Goal: Task Accomplishment & Management: Manage account settings

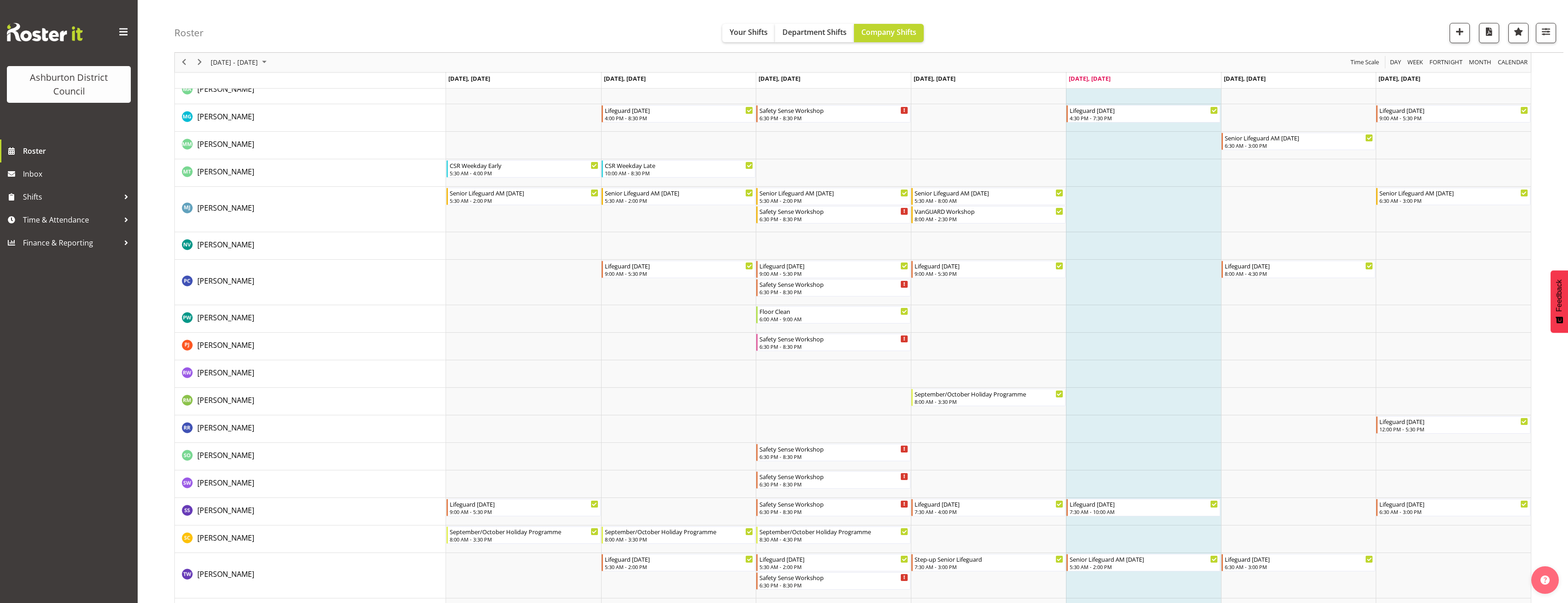
scroll to position [2050, 0]
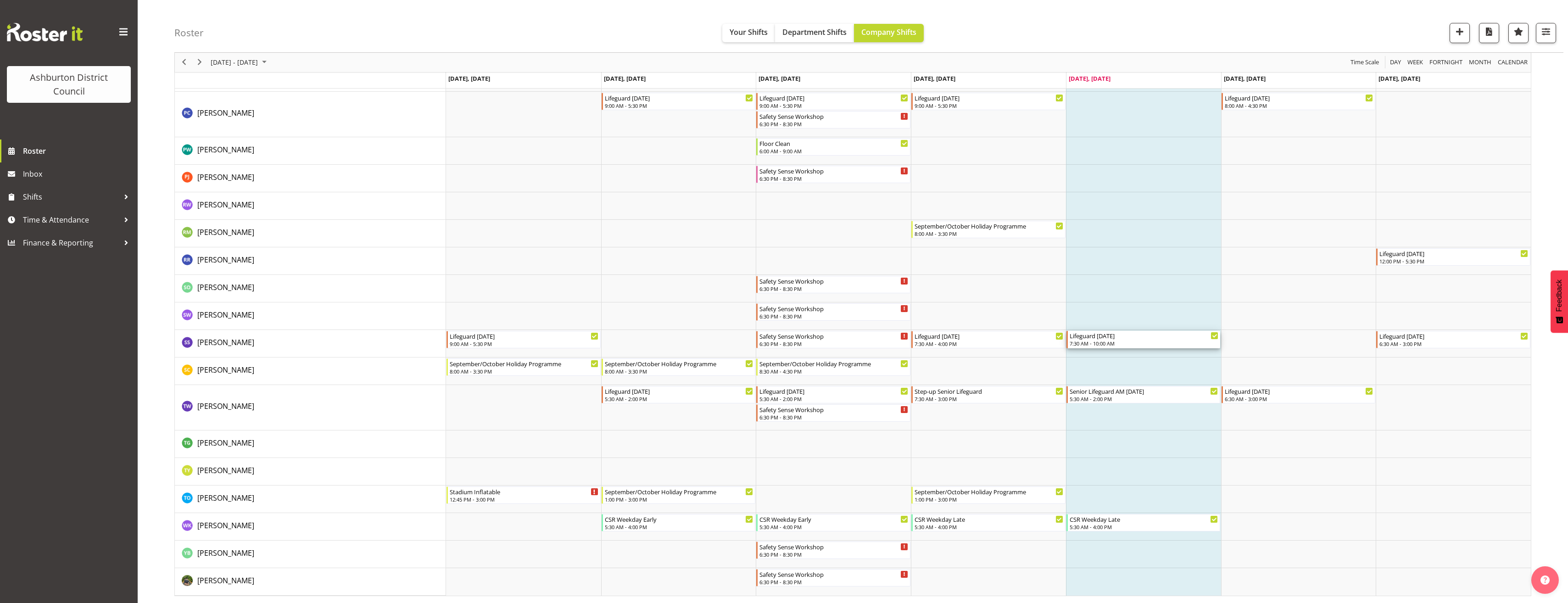
click at [1117, 345] on div "7:30 AM - 10:00 AM" at bounding box center [1144, 343] width 149 height 7
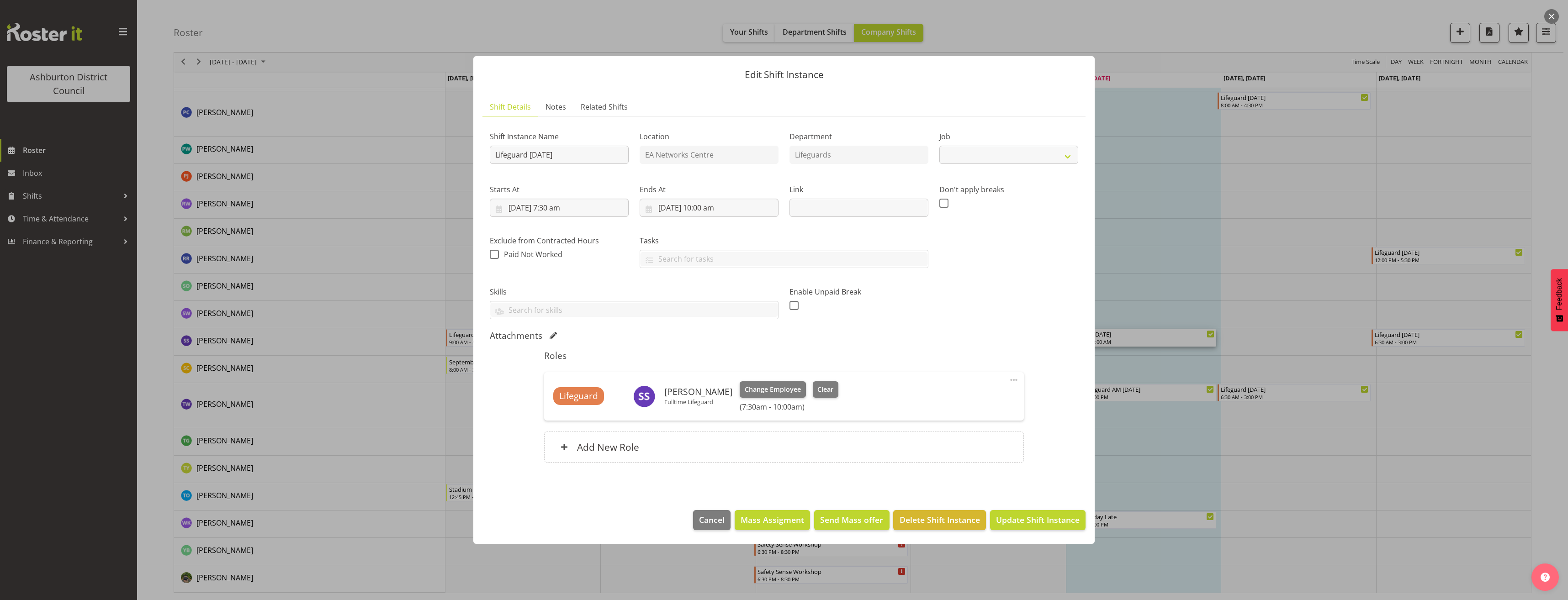
select select "38"
click at [1233, 361] on div at bounding box center [784, 300] width 1568 height 600
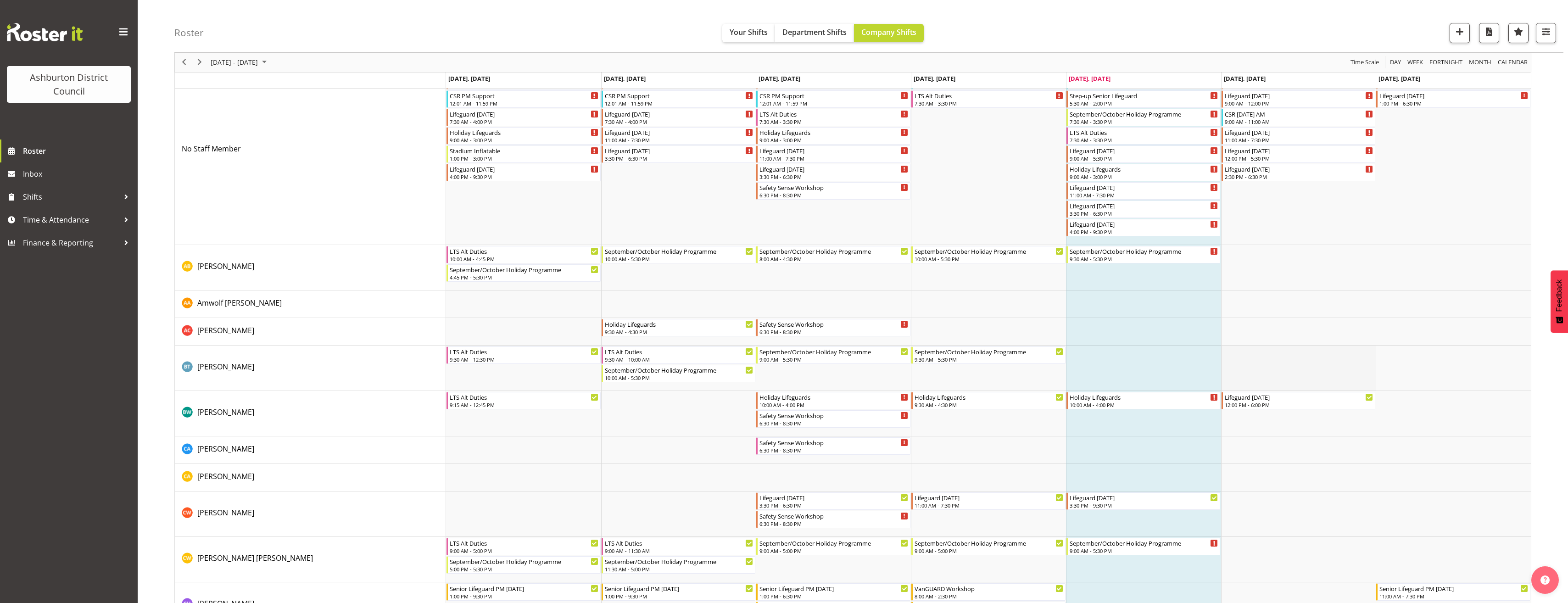
scroll to position [0, 0]
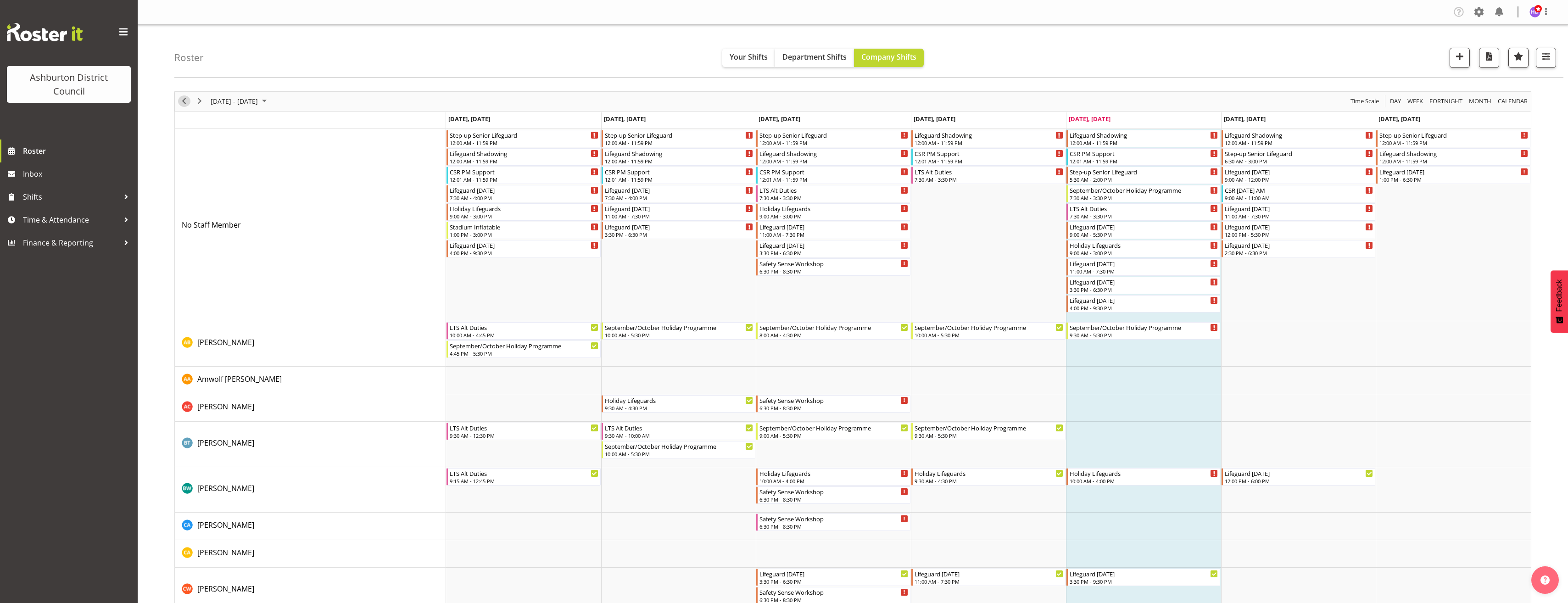
click at [188, 103] on span "Previous" at bounding box center [184, 101] width 11 height 12
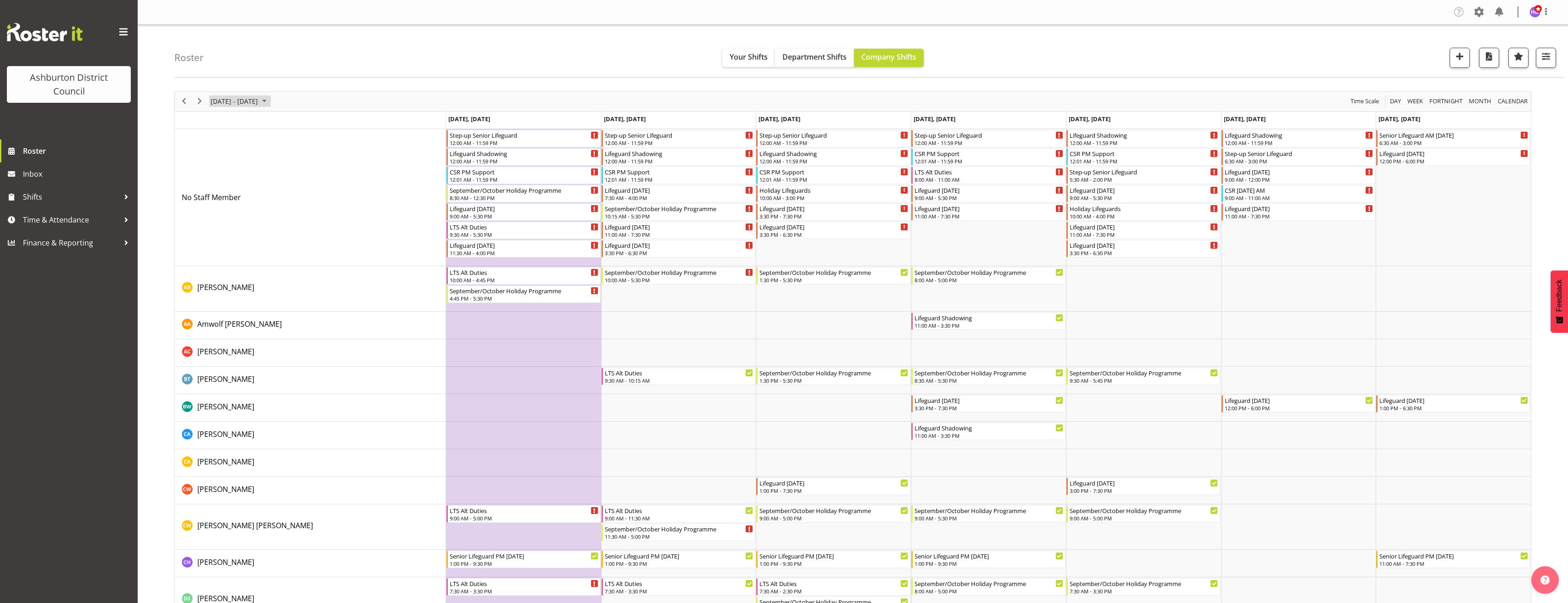
click at [270, 103] on span "September 2025" at bounding box center [264, 101] width 11 height 12
click at [304, 240] on button "[DATE]" at bounding box center [300, 237] width 31 height 13
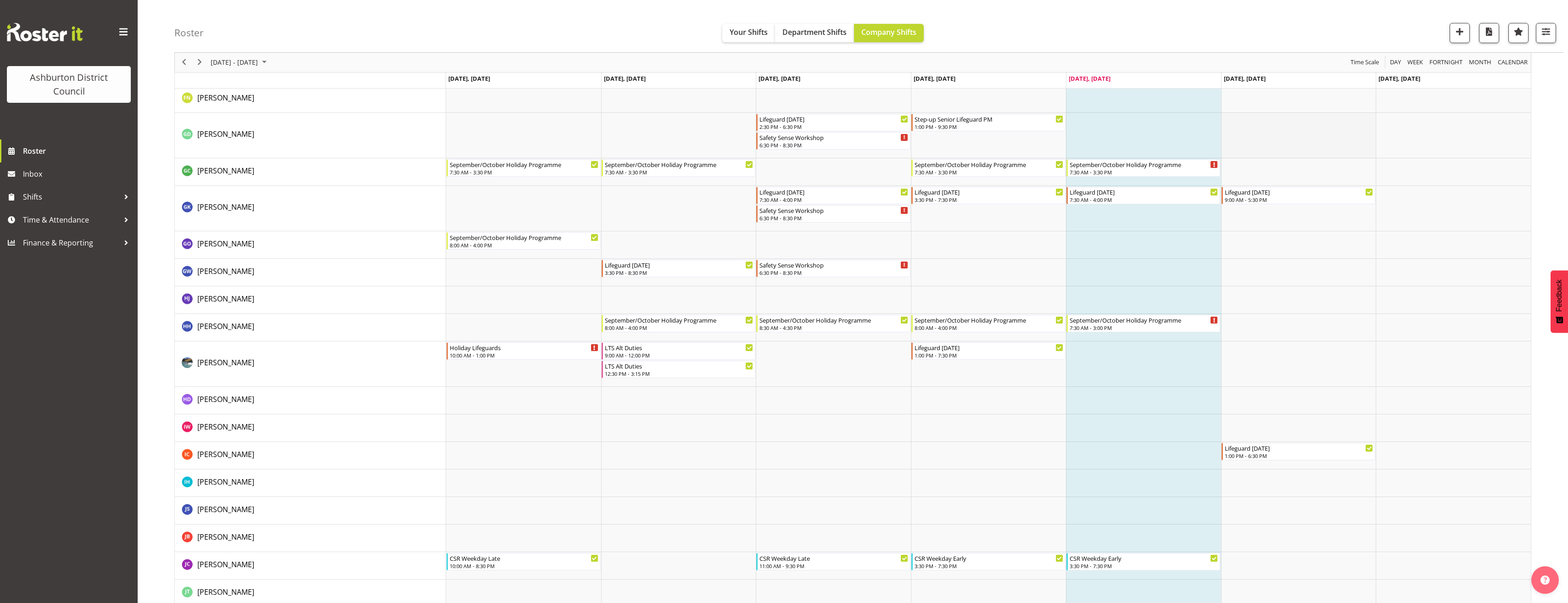
scroll to position [627, 0]
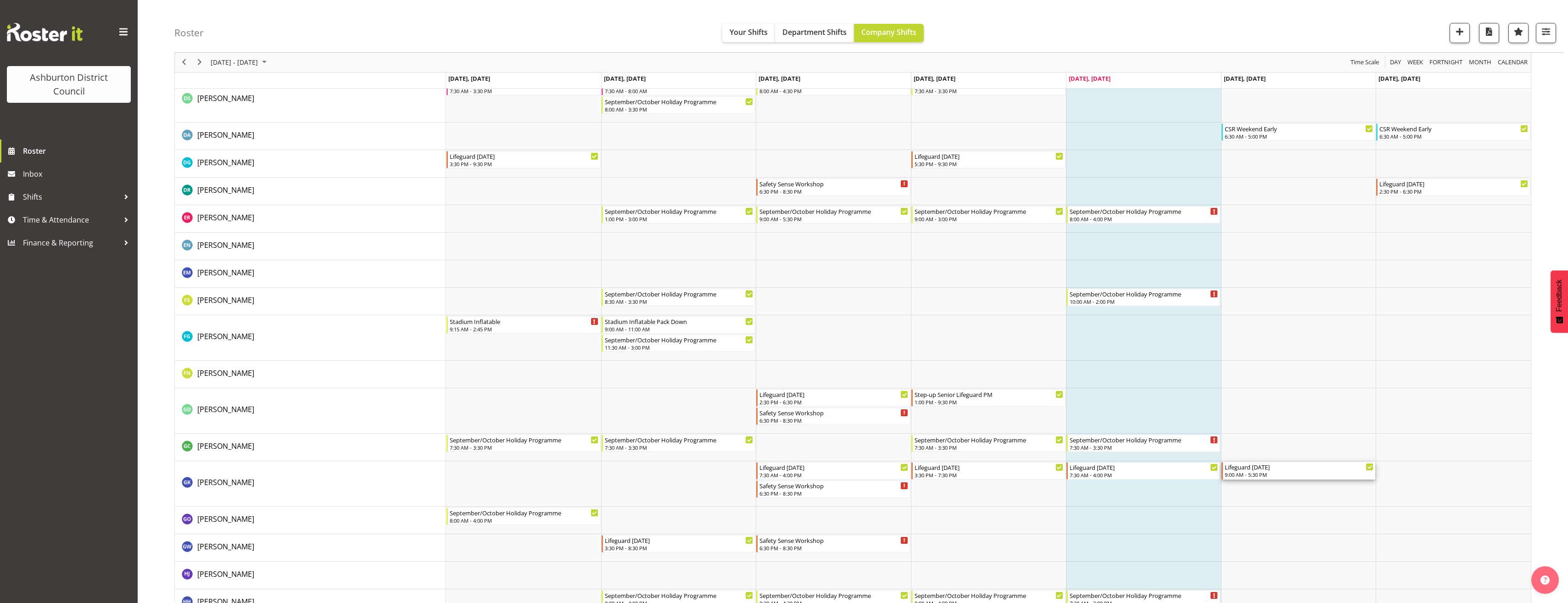
click at [1283, 465] on div "Lifeguard [DATE]" at bounding box center [1299, 467] width 149 height 9
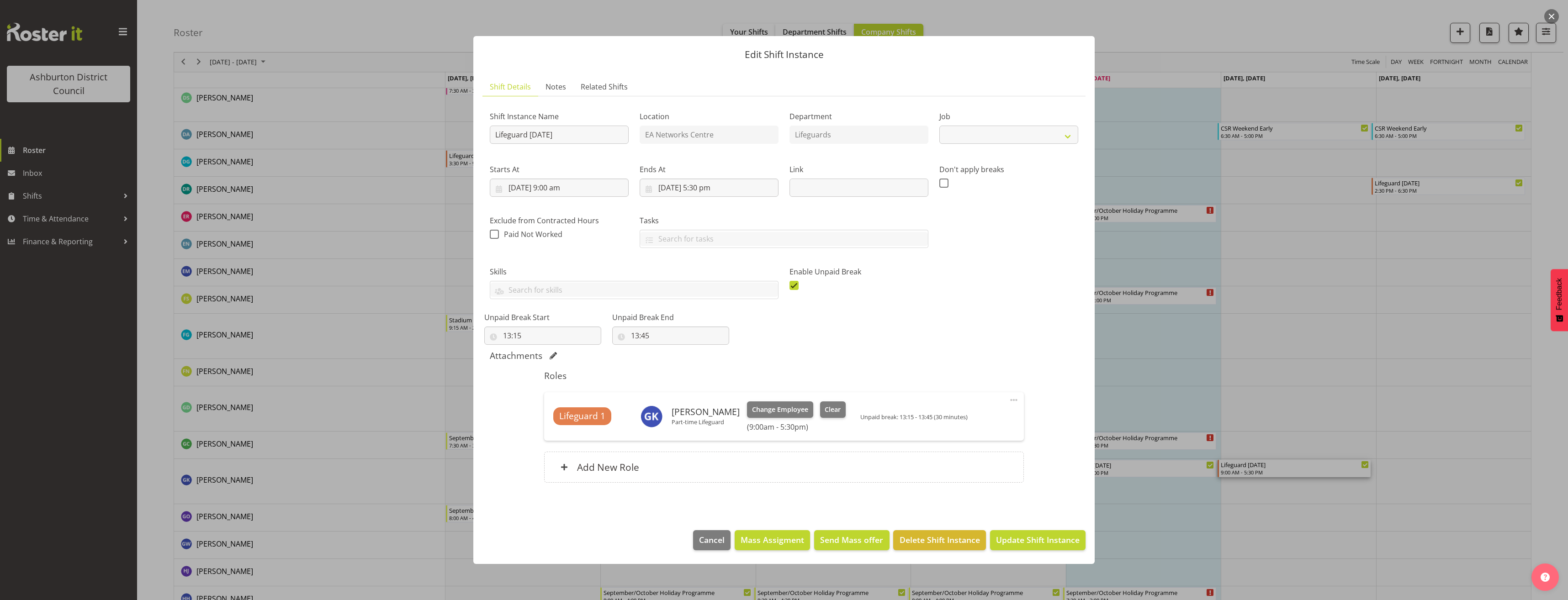
select select "38"
click at [825, 410] on span "Clear" at bounding box center [833, 410] width 16 height 10
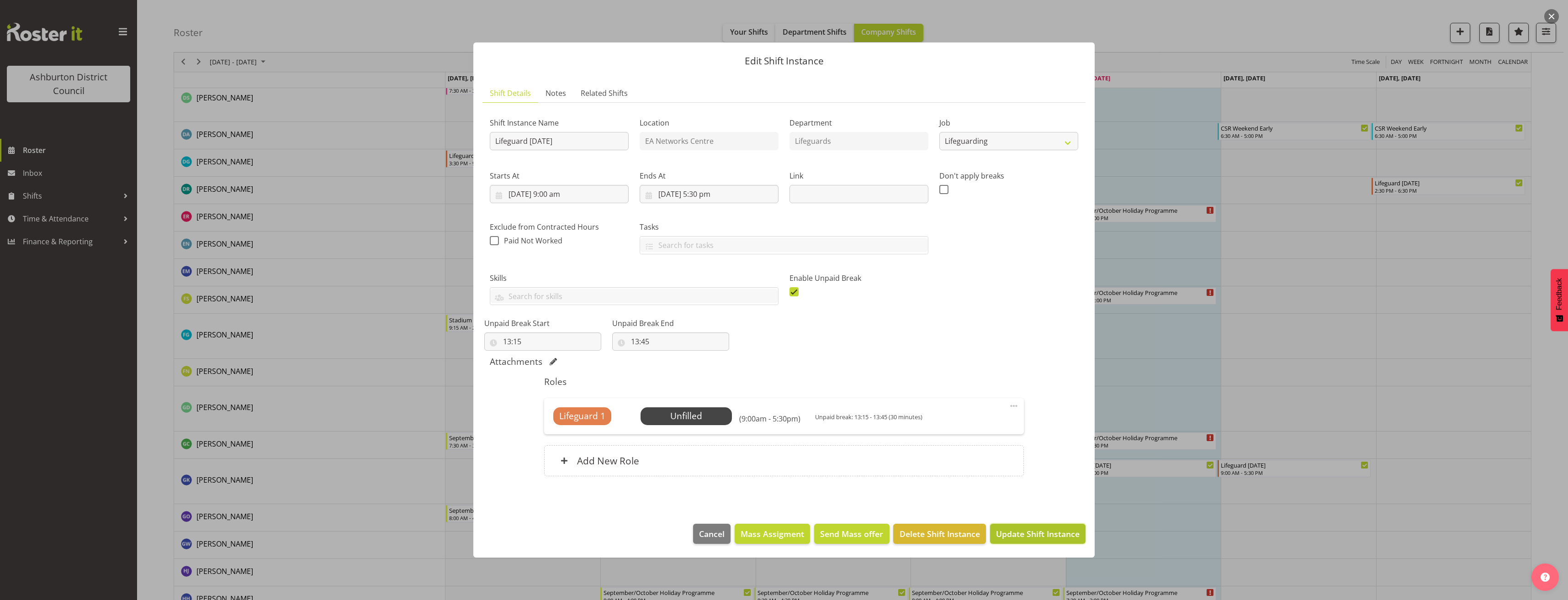
click at [1048, 531] on span "Update Shift Instance" at bounding box center [1037, 534] width 83 height 12
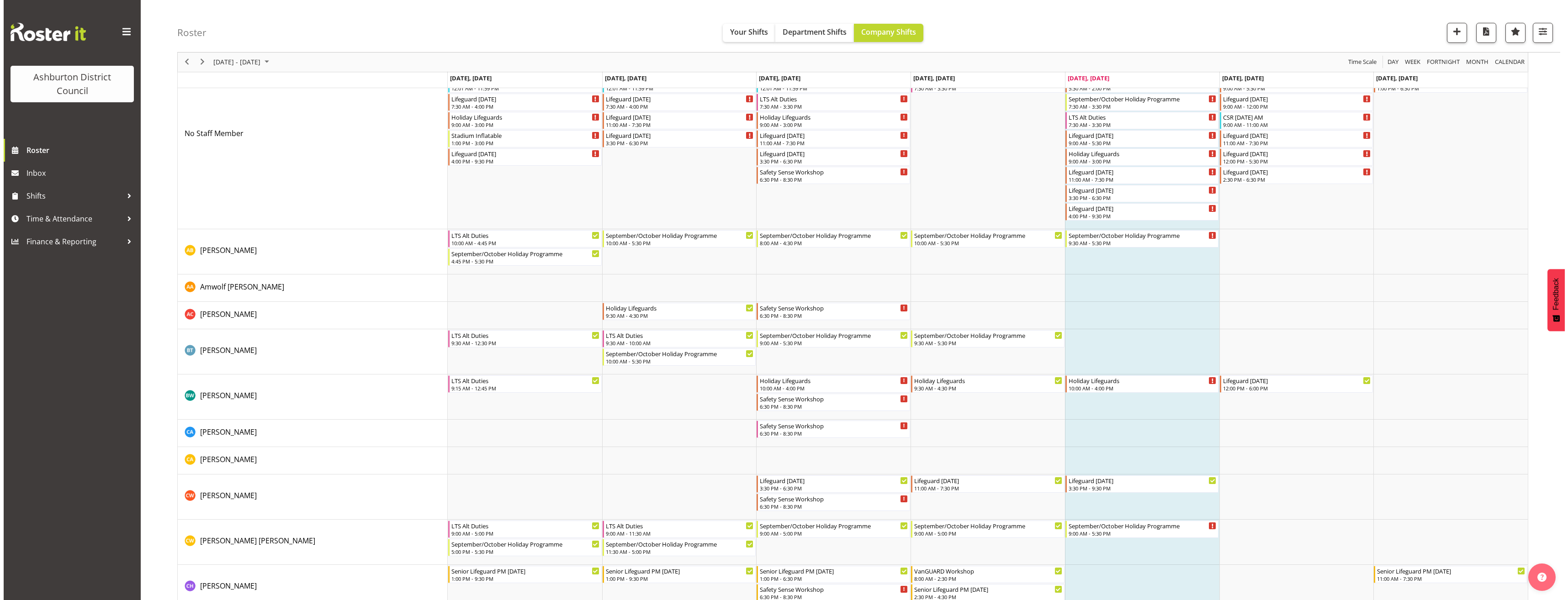
scroll to position [0, 0]
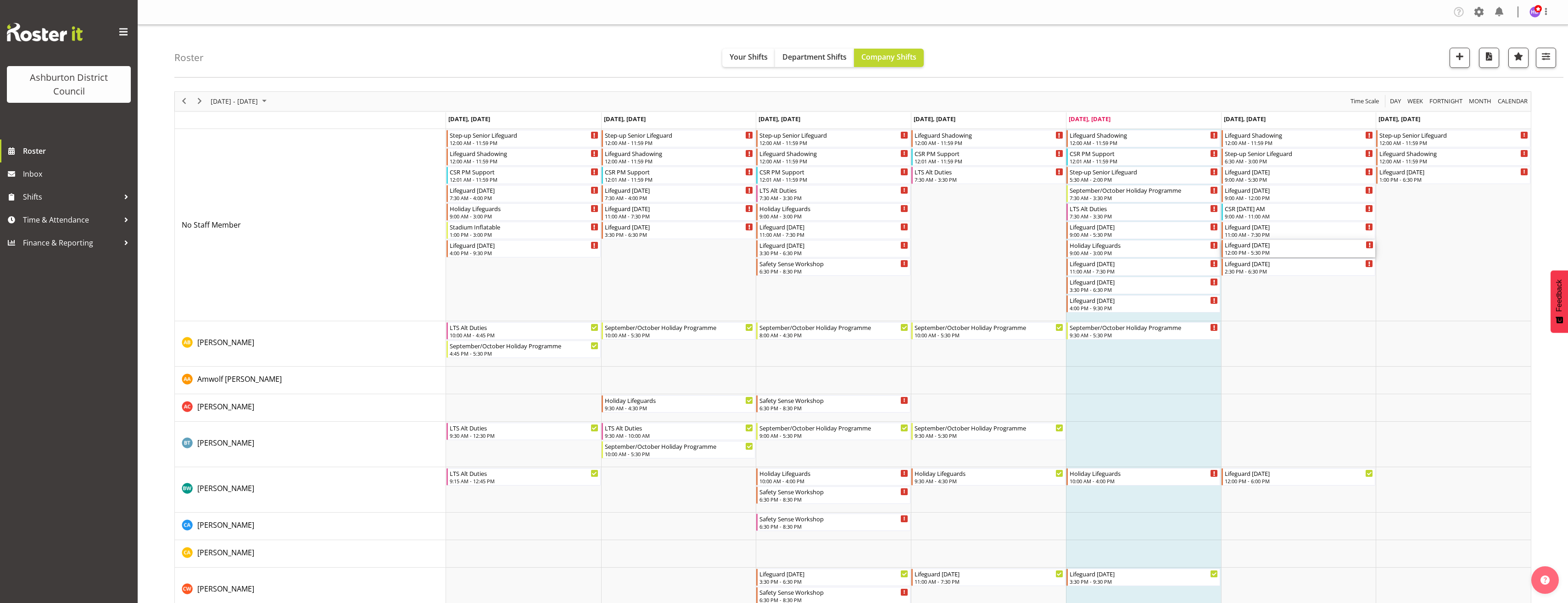
click at [1275, 248] on div "Lifeguard [DATE]" at bounding box center [1299, 245] width 149 height 9
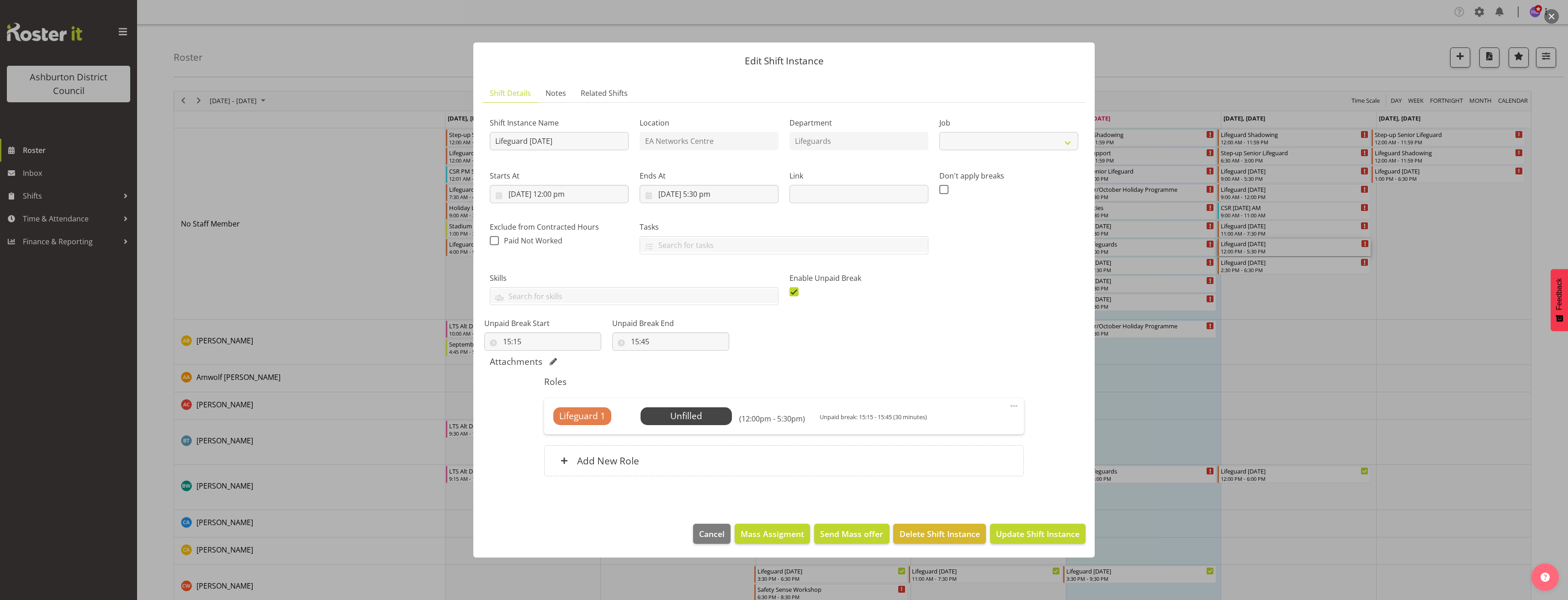
select select "38"
click at [1263, 320] on div at bounding box center [784, 300] width 1568 height 600
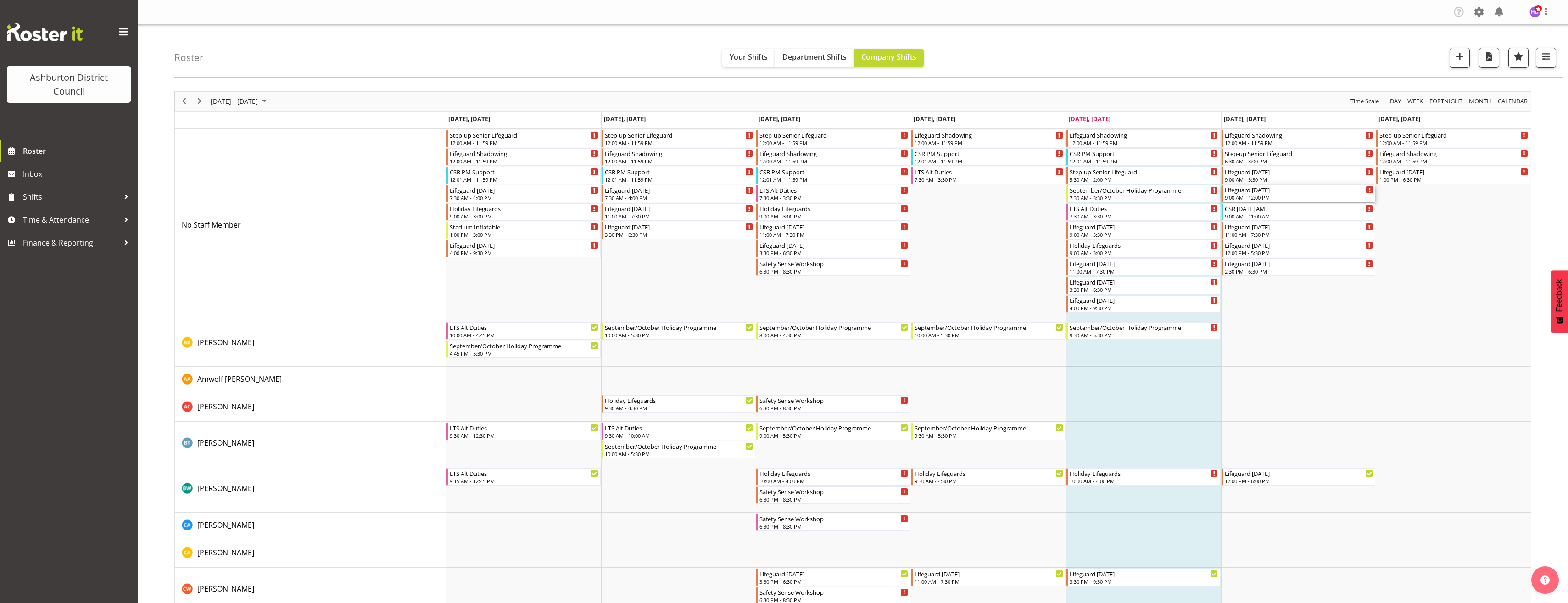
click at [1275, 197] on div "9:00 AM - 12:00 PM" at bounding box center [1299, 198] width 149 height 7
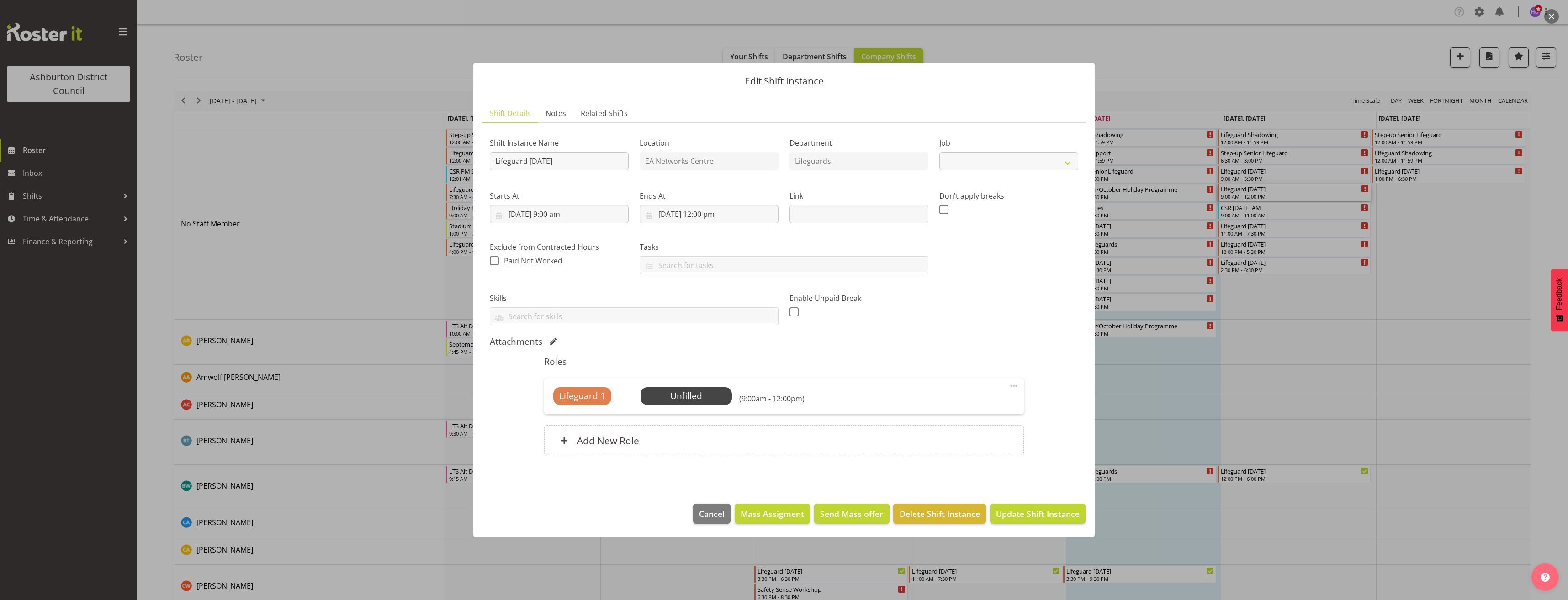
select select "38"
click at [1012, 387] on span at bounding box center [1014, 386] width 11 height 11
click at [989, 402] on link "Edit" at bounding box center [975, 406] width 88 height 16
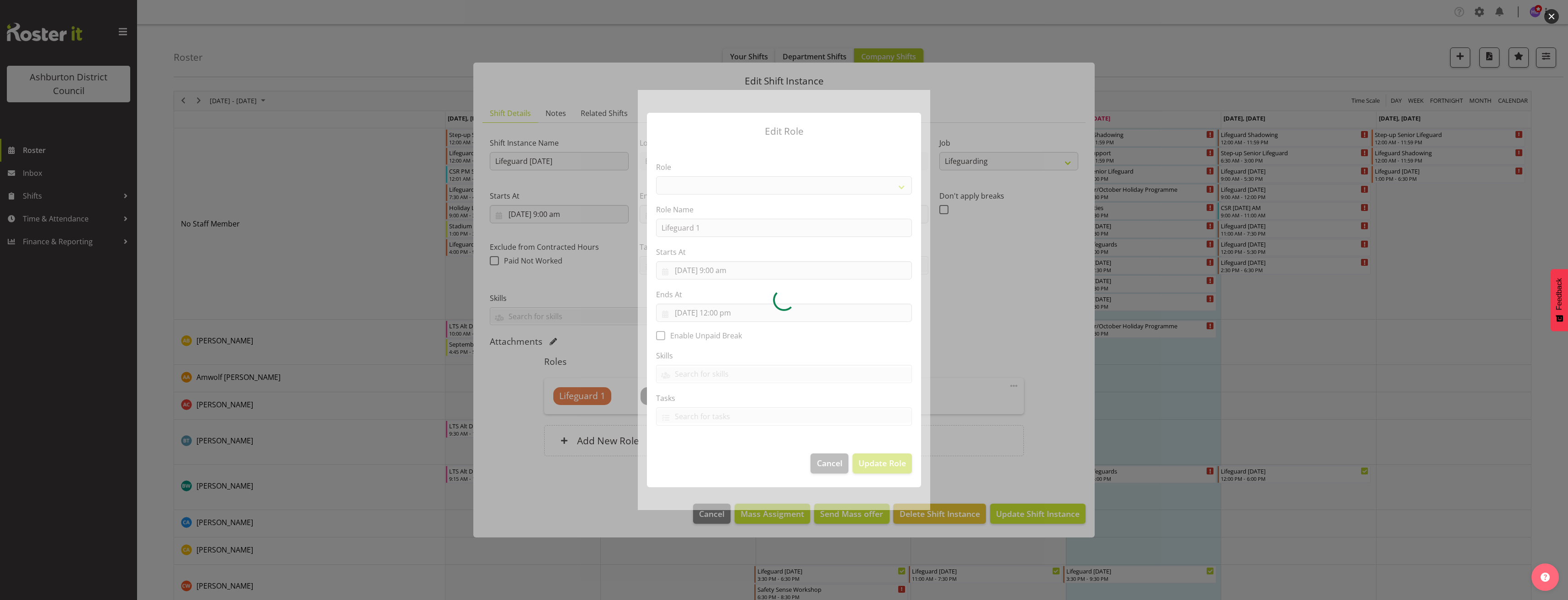
select select "64"
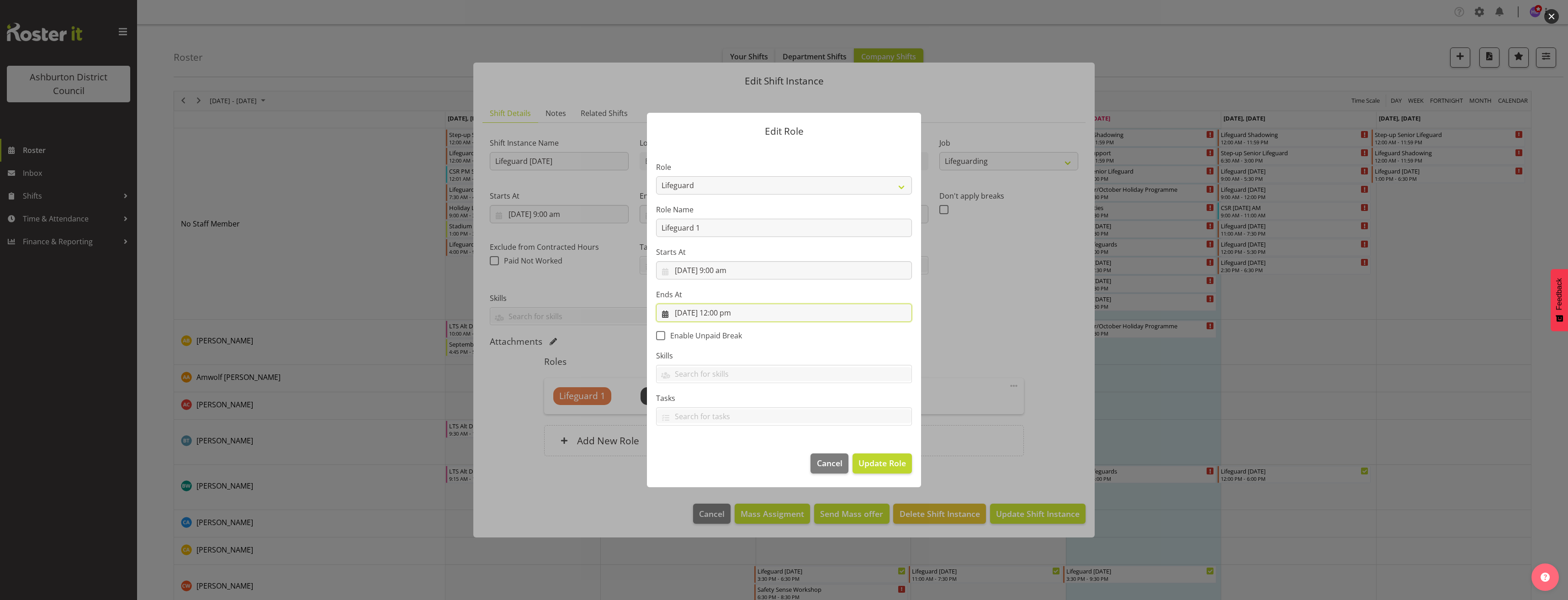
click at [724, 312] on input "[DATE] 12:00 pm" at bounding box center [784, 313] width 256 height 18
click at [723, 501] on select "00 01 02 03 04 05 06 07 08 09 10 11 12 13 14 15 16 17 18 19 20 21 22 23" at bounding box center [729, 507] width 21 height 18
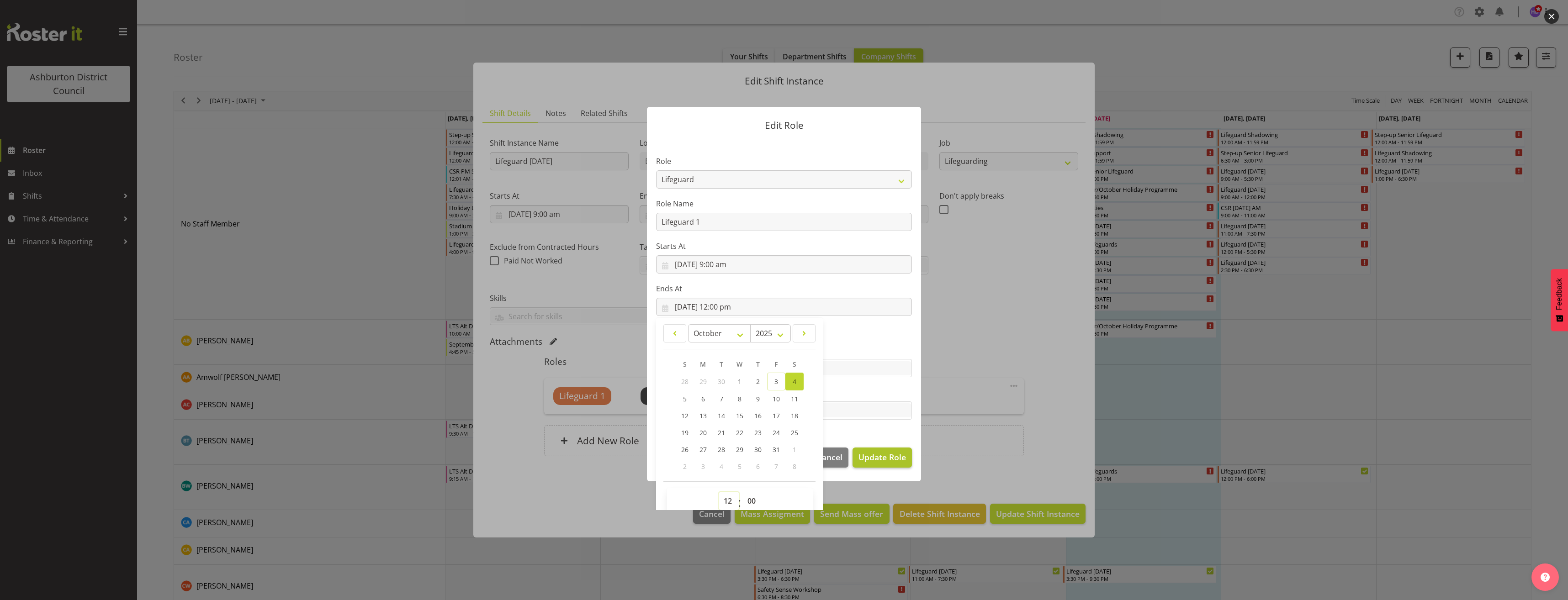
select select "13"
type input "[DATE] 1:00 pm"
click at [880, 454] on span "Update Role" at bounding box center [882, 458] width 47 height 12
select select
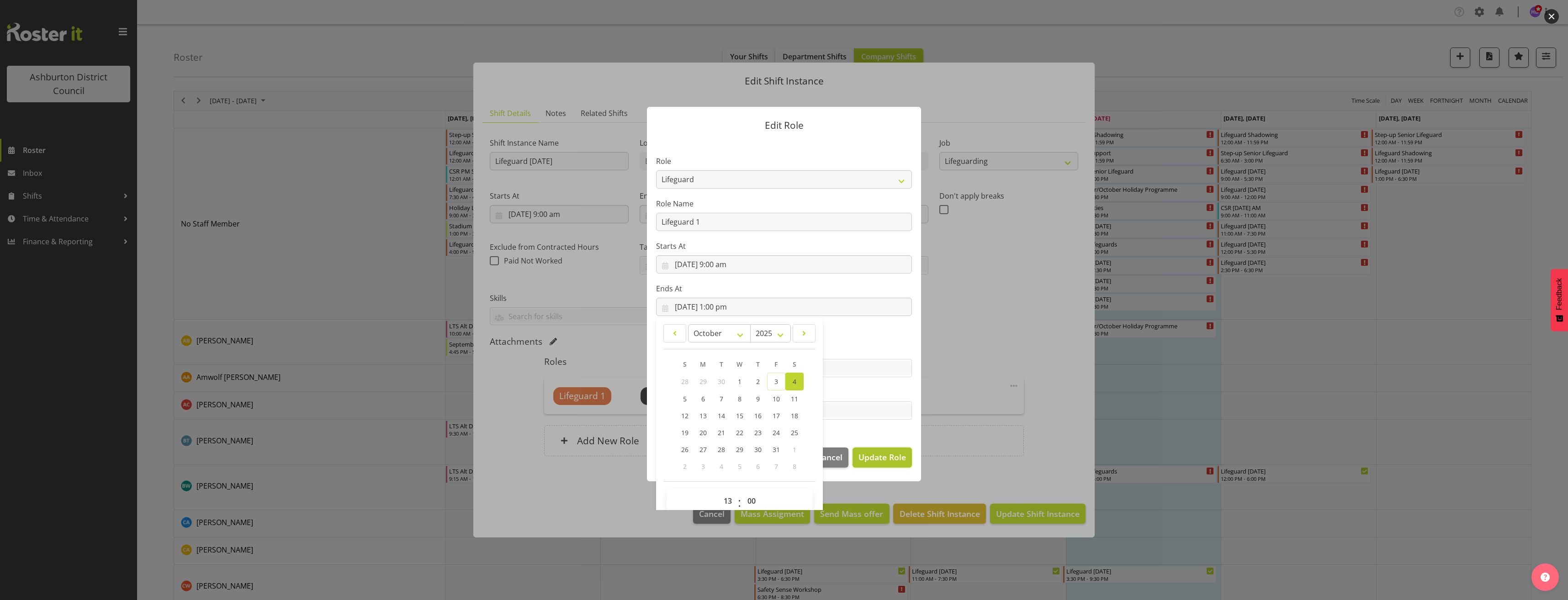
select select
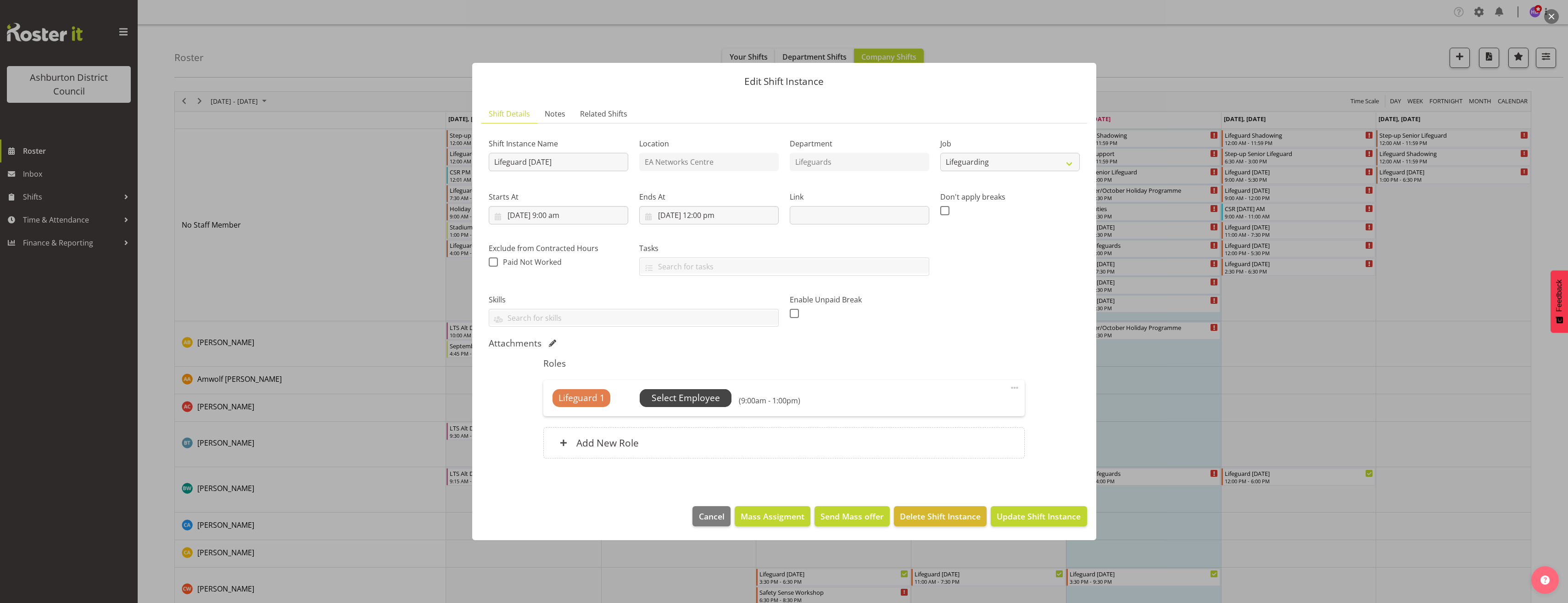
click at [673, 404] on span "Select Employee" at bounding box center [686, 398] width 68 height 13
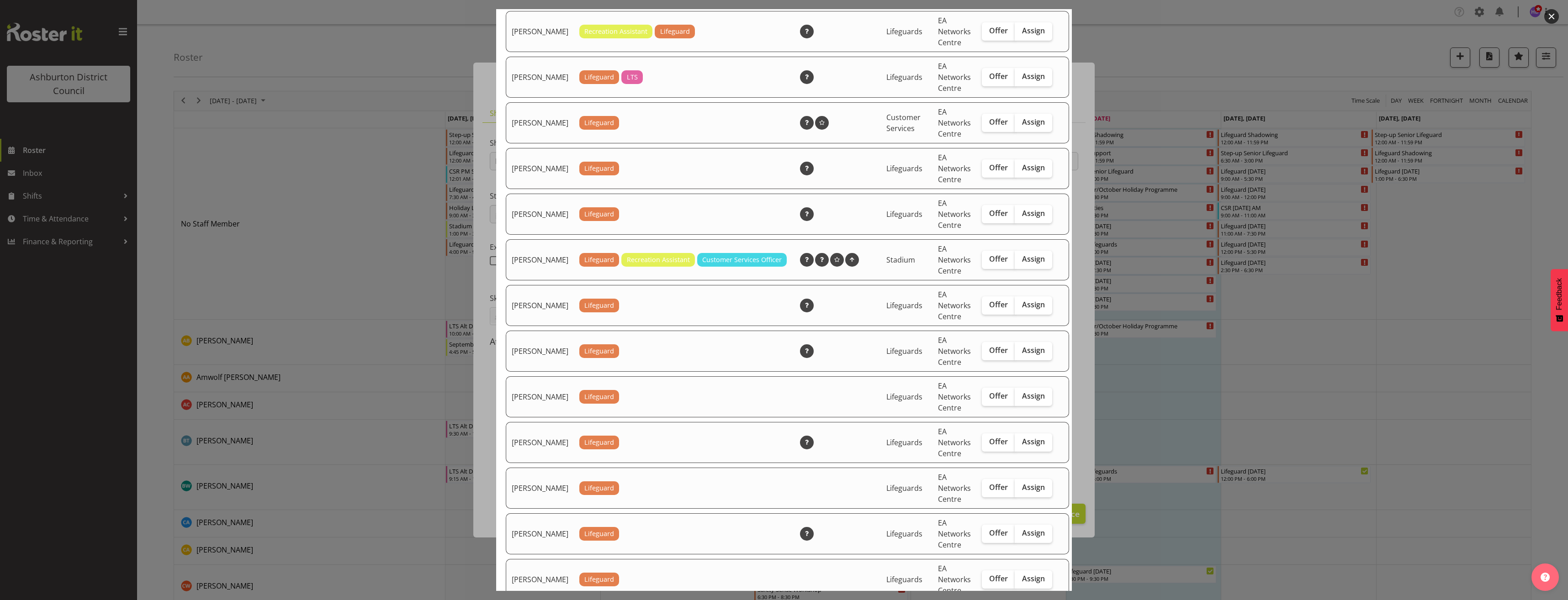
scroll to position [685, 0]
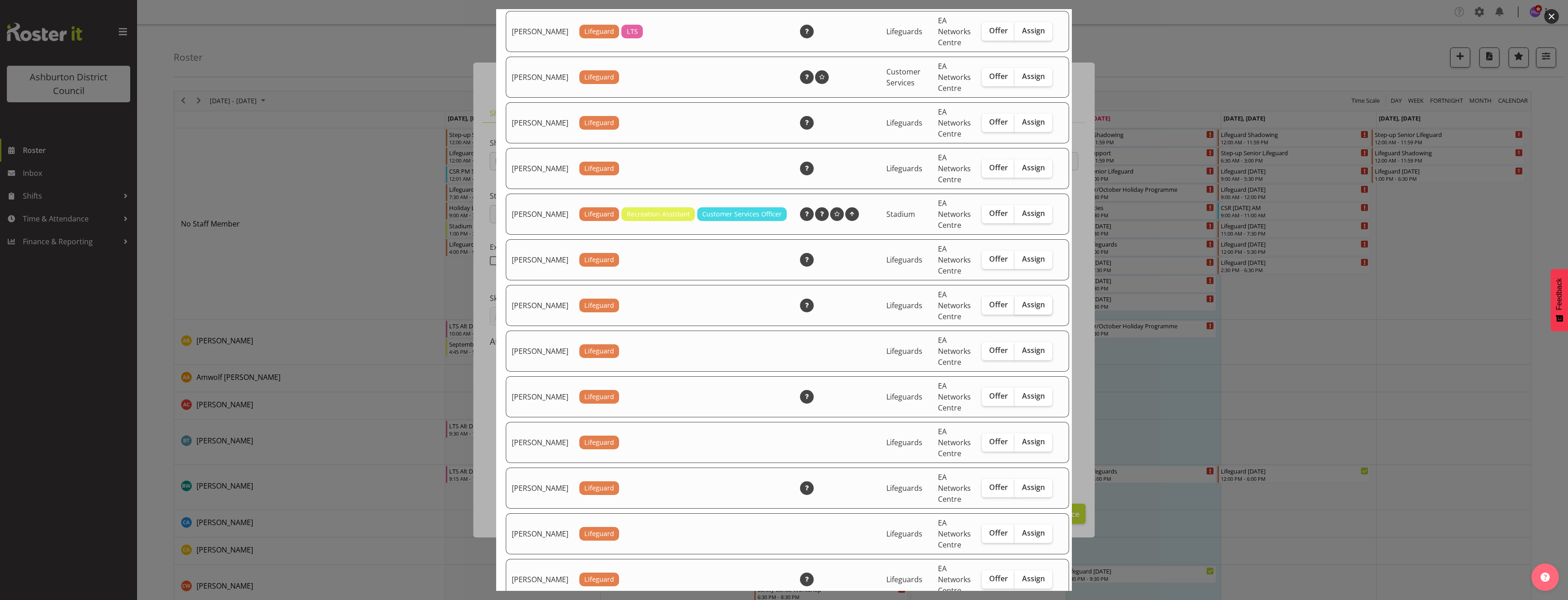
click at [1022, 309] on span "Assign" at bounding box center [1034, 304] width 23 height 9
click at [1020, 308] on input "Assign" at bounding box center [1018, 305] width 6 height 6
checkbox input "true"
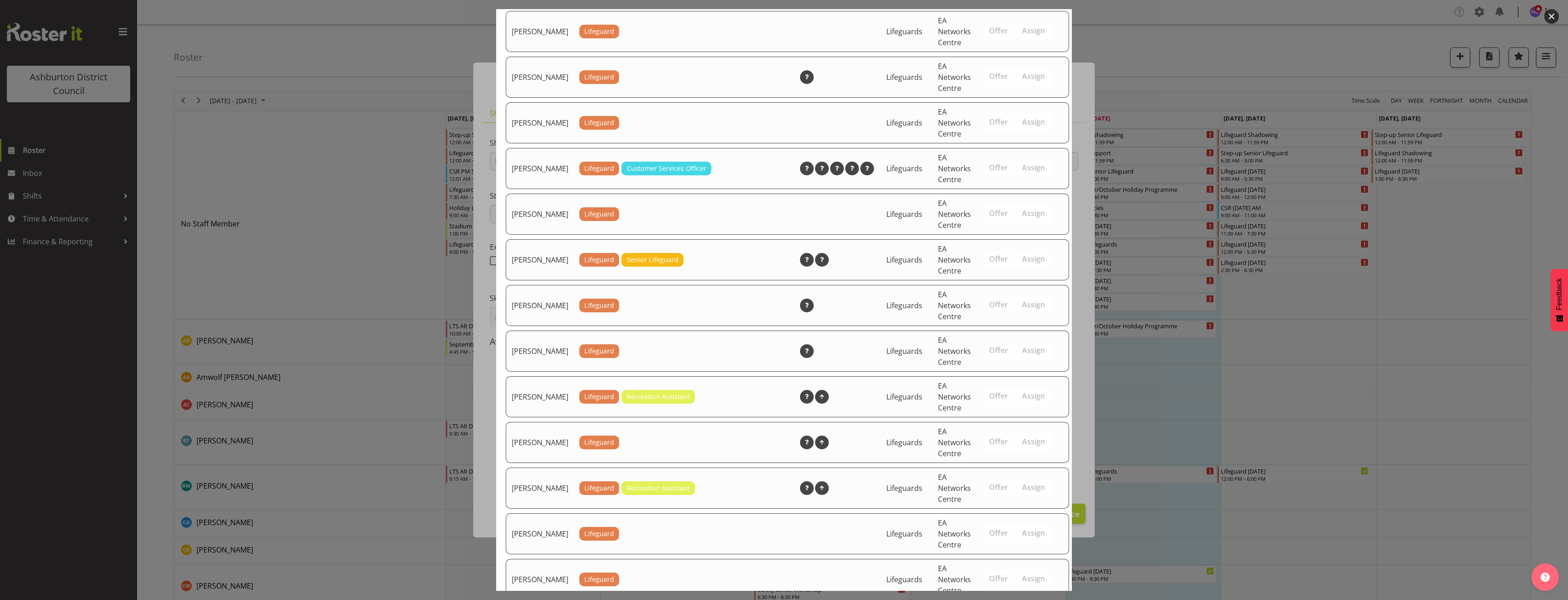
scroll to position [1356, 0]
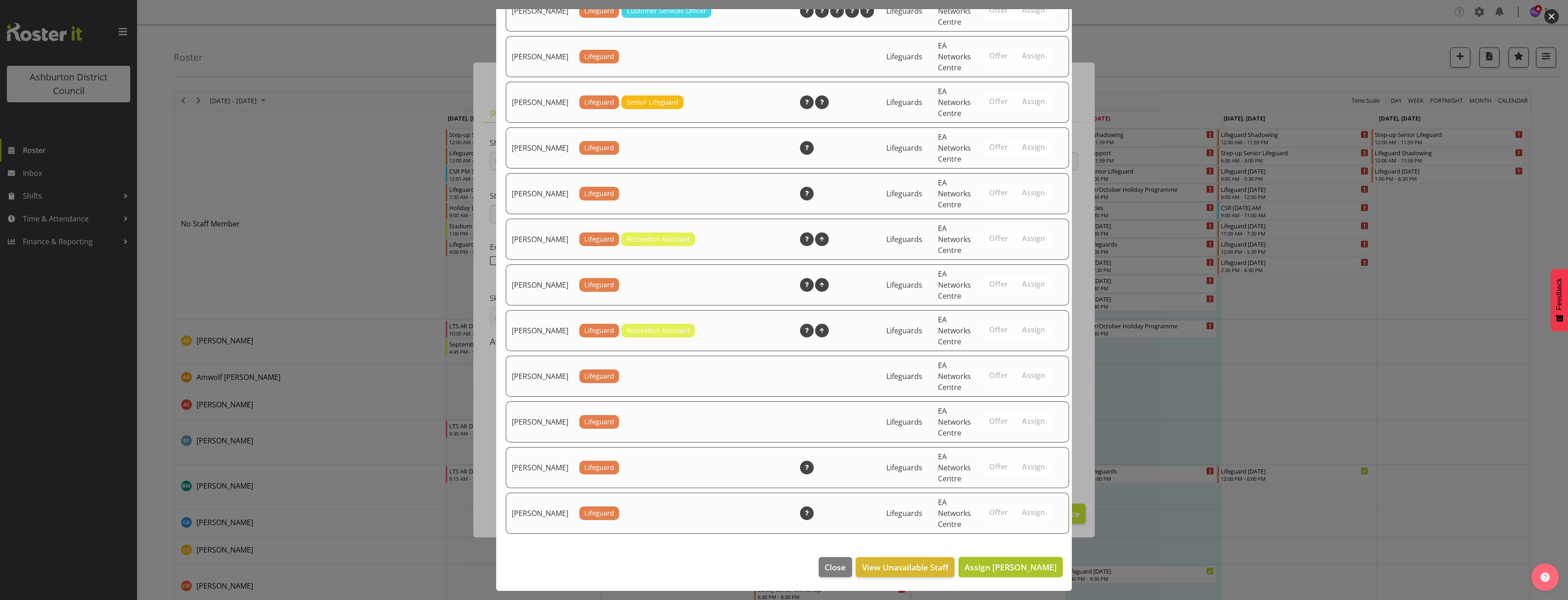
click at [1009, 570] on span "Assign [PERSON_NAME]" at bounding box center [1010, 567] width 93 height 11
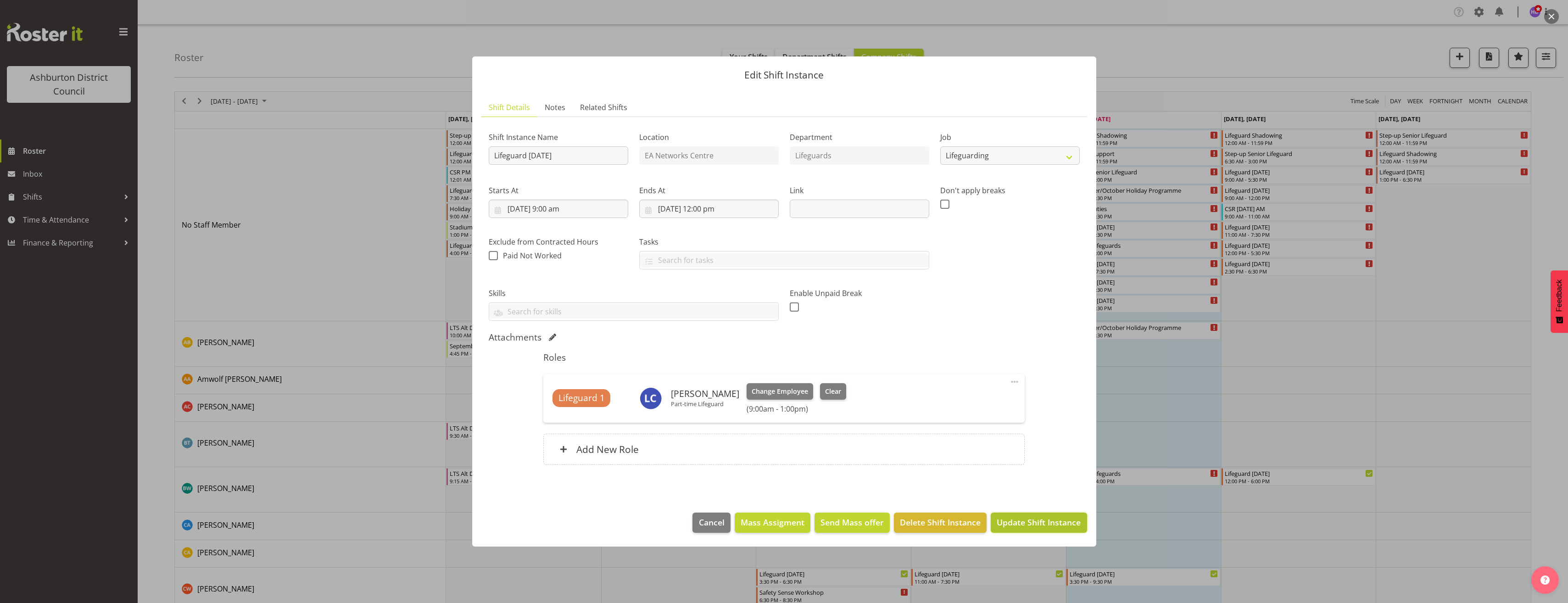
click at [1032, 527] on span "Update Shift Instance" at bounding box center [1038, 522] width 84 height 12
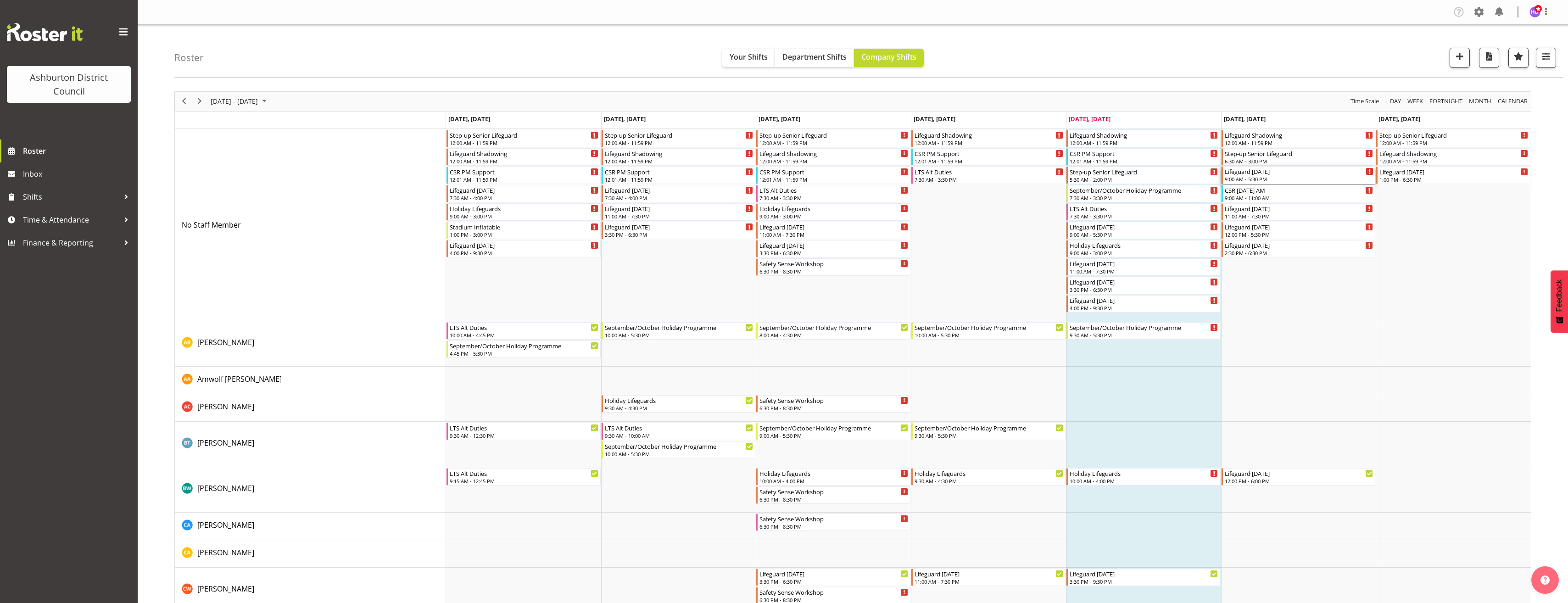
click at [1256, 176] on div "9:00 AM - 5:30 PM" at bounding box center [1299, 179] width 149 height 7
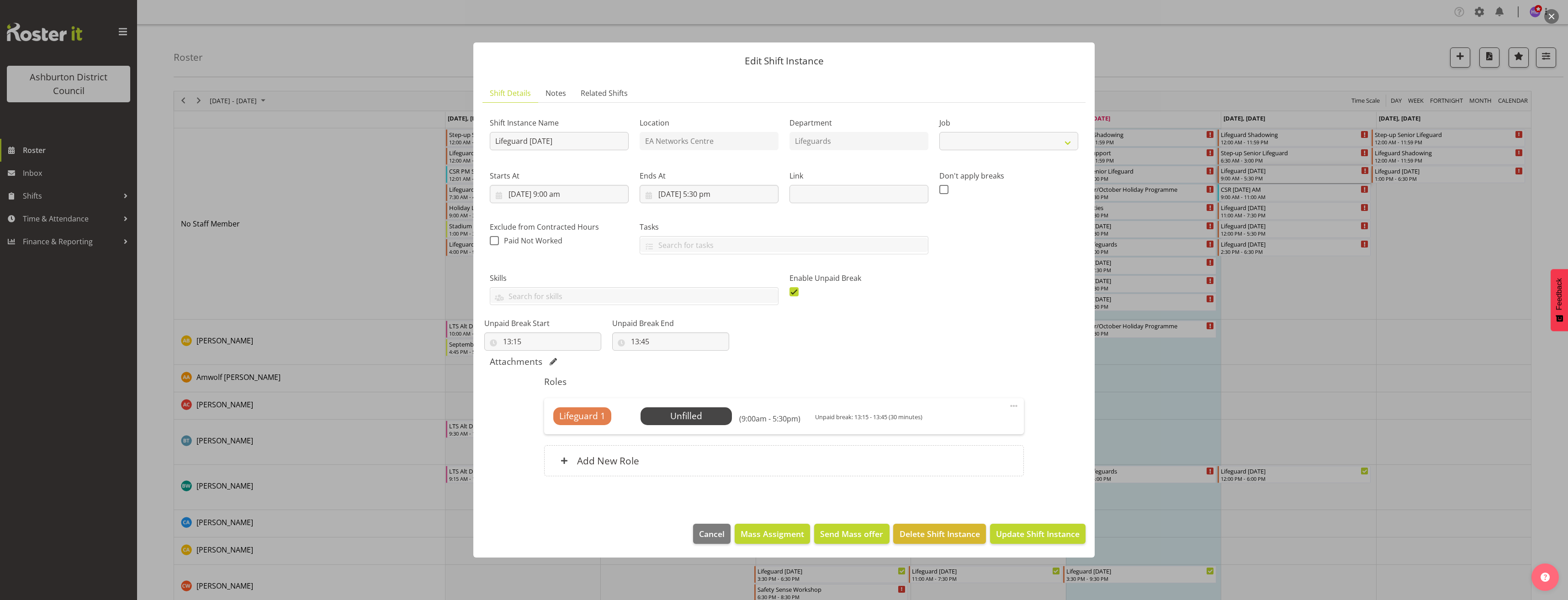
select select "38"
click at [789, 292] on div "Enable Unpaid Break" at bounding box center [859, 285] width 150 height 51
click at [791, 292] on span at bounding box center [794, 291] width 9 height 9
click at [791, 292] on input "checkbox" at bounding box center [793, 291] width 6 height 6
checkbox input "false"
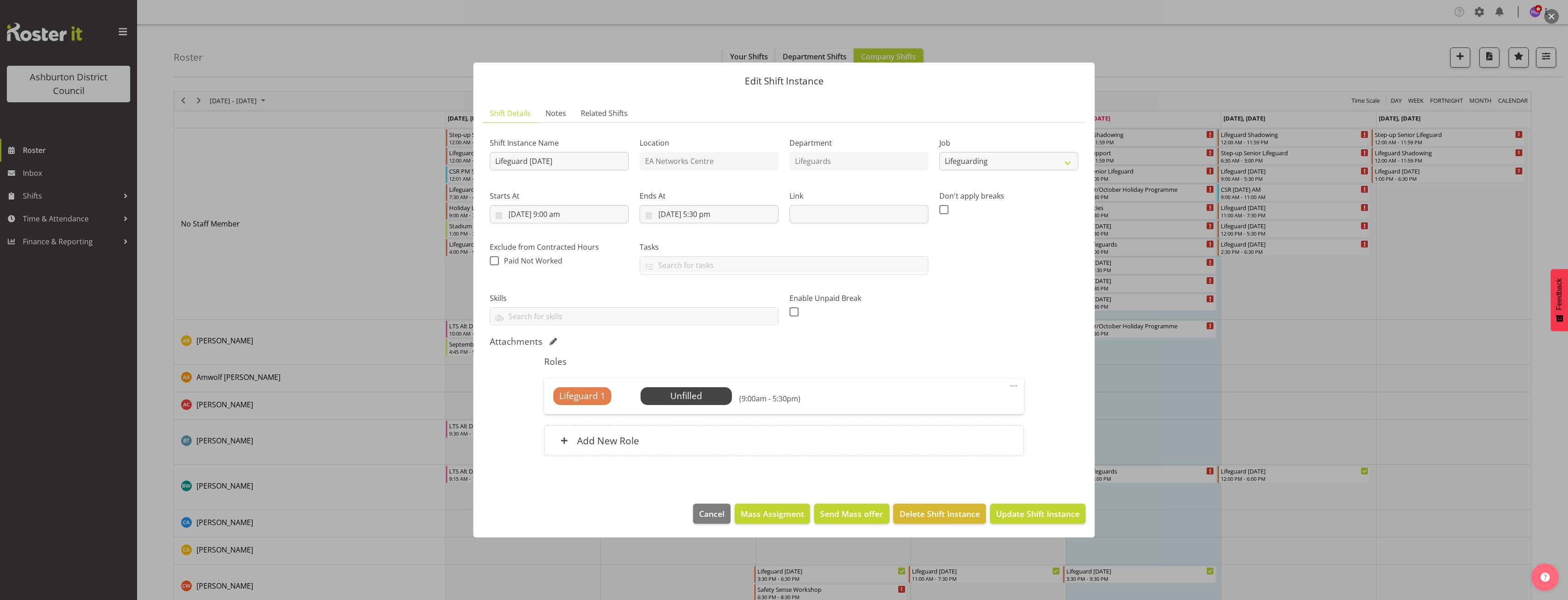
click at [1015, 386] on span at bounding box center [1014, 386] width 11 height 11
click at [979, 404] on link "Edit" at bounding box center [975, 406] width 88 height 16
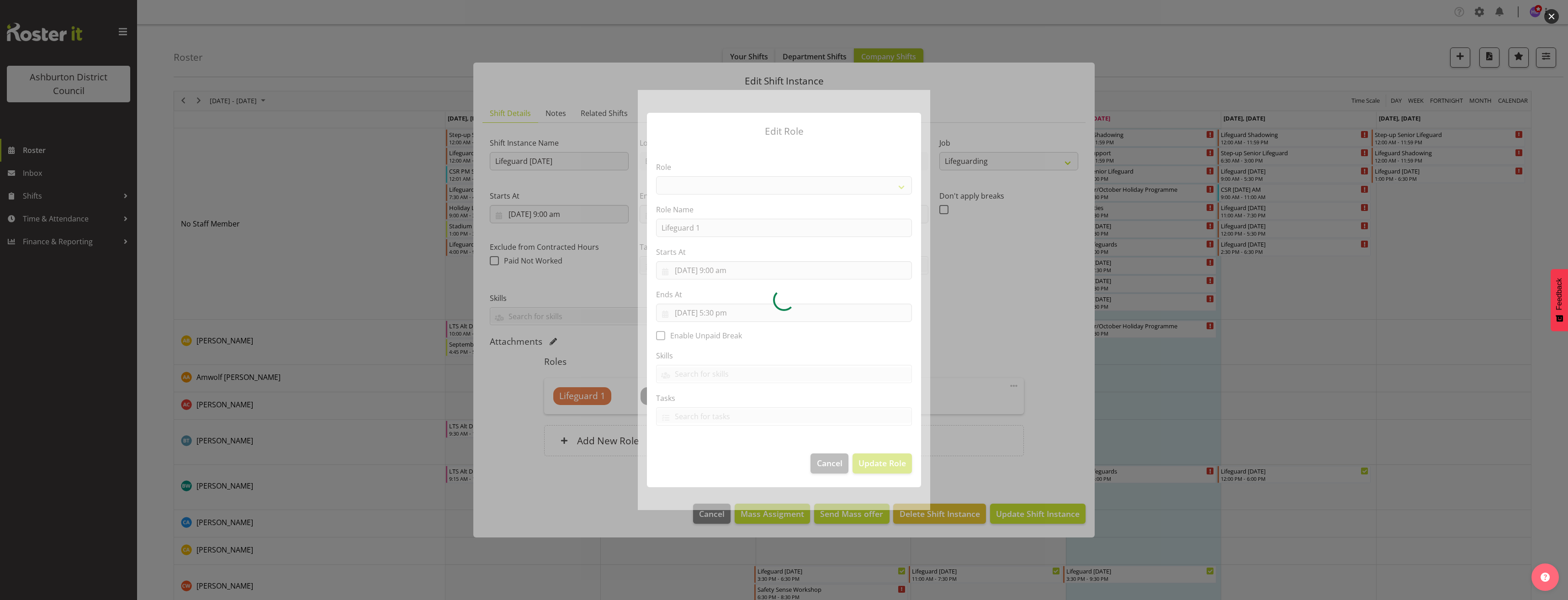
select select "64"
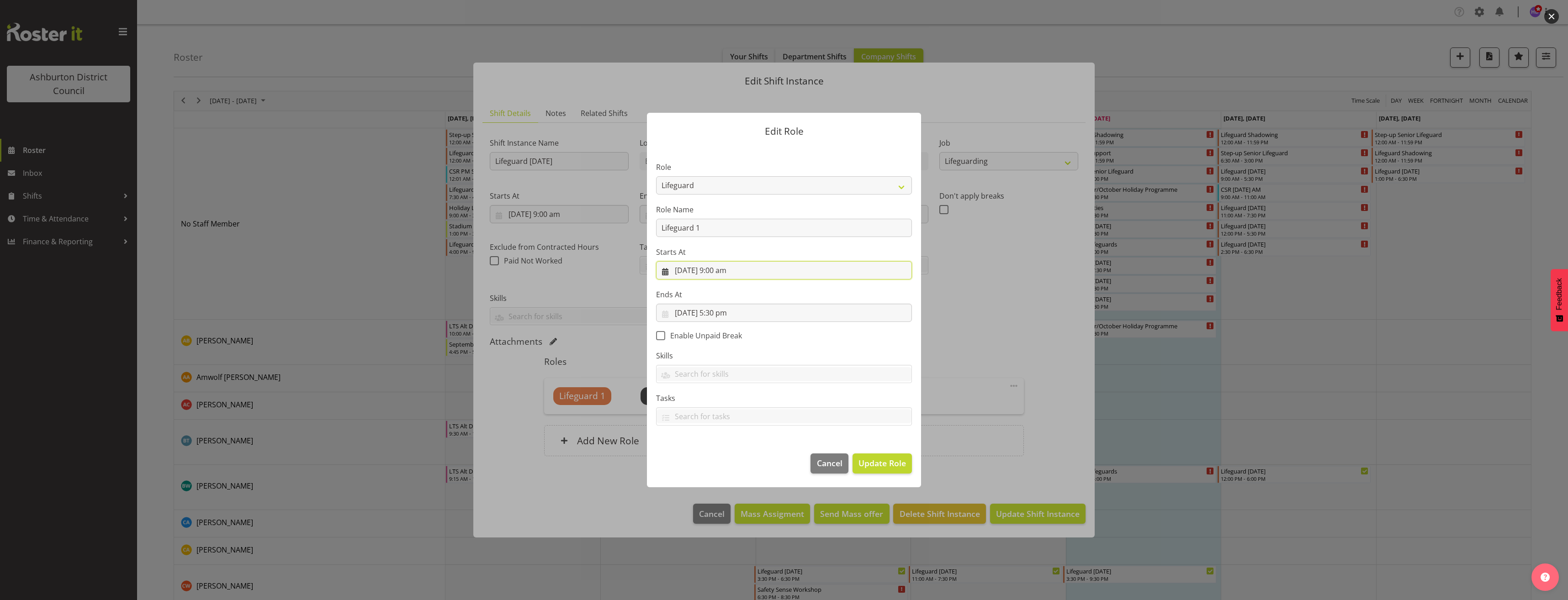
click at [723, 270] on input "[DATE] 9:00 am" at bounding box center [784, 270] width 256 height 18
click at [729, 467] on select "00 01 02 03 04 05 06 07 08 09 10 11 12 13 14 15 16 17 18 19 20 21 22 23" at bounding box center [729, 464] width 21 height 18
select select "13"
type input "[DATE] 1:00 pm"
click at [887, 469] on span "Update Role" at bounding box center [882, 463] width 47 height 12
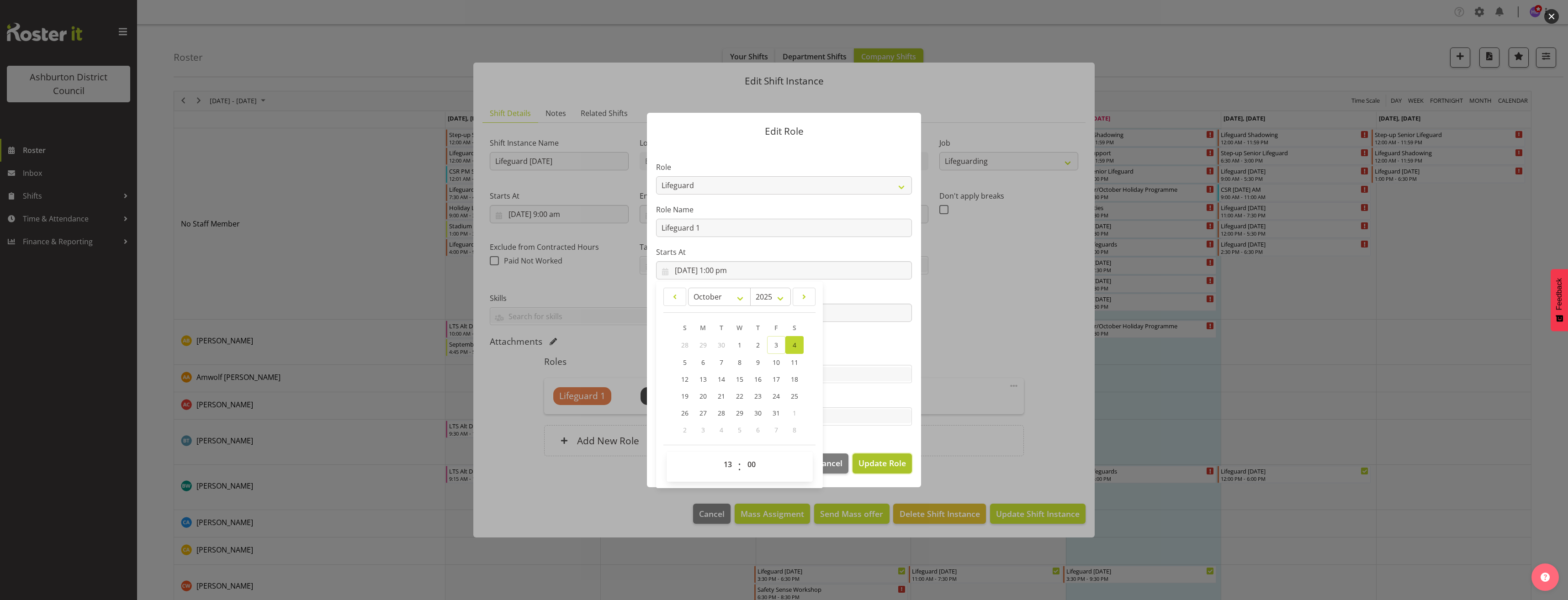
select select
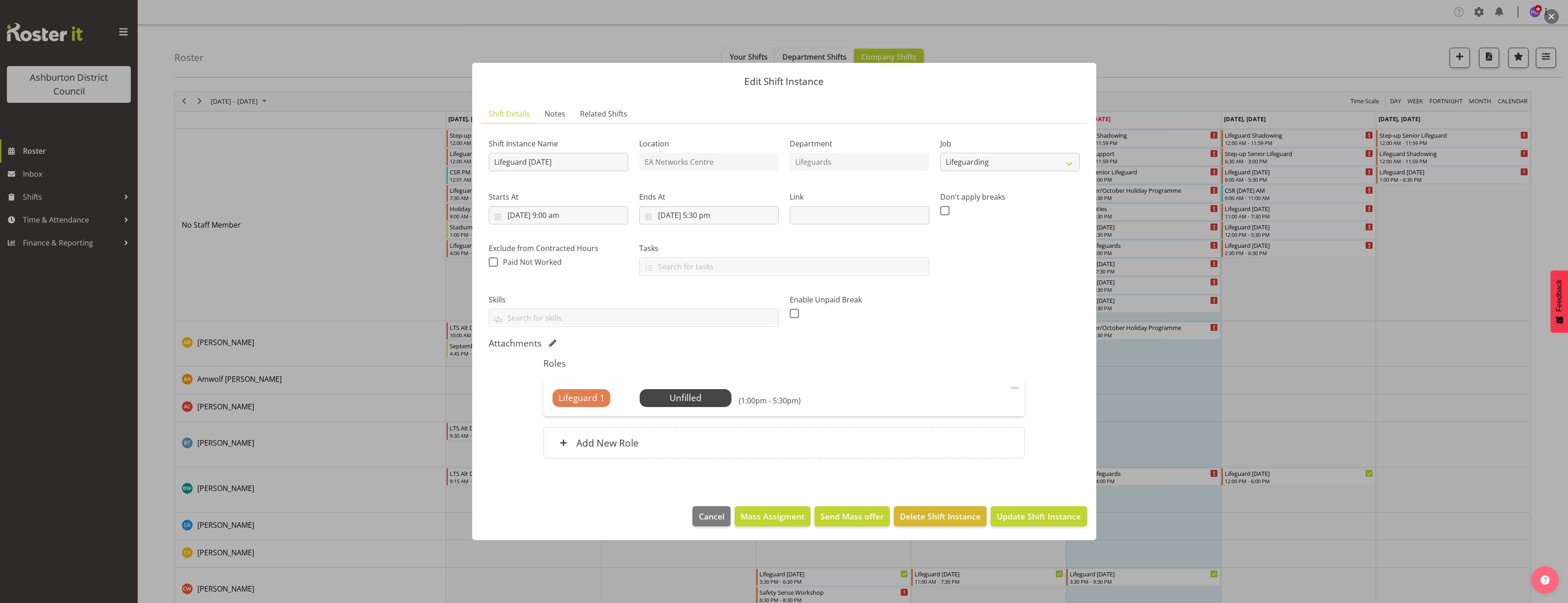
click at [1015, 387] on span at bounding box center [1015, 388] width 11 height 11
click at [995, 406] on link "Edit" at bounding box center [976, 408] width 88 height 17
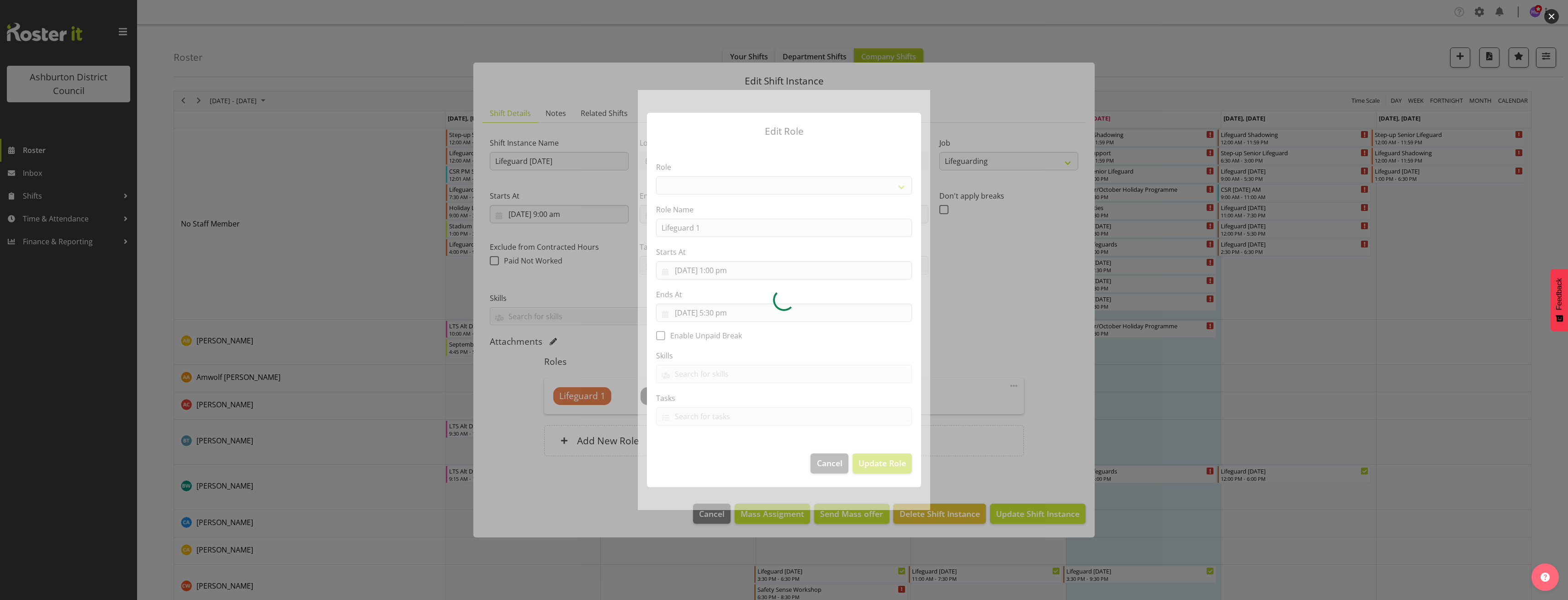
select select "64"
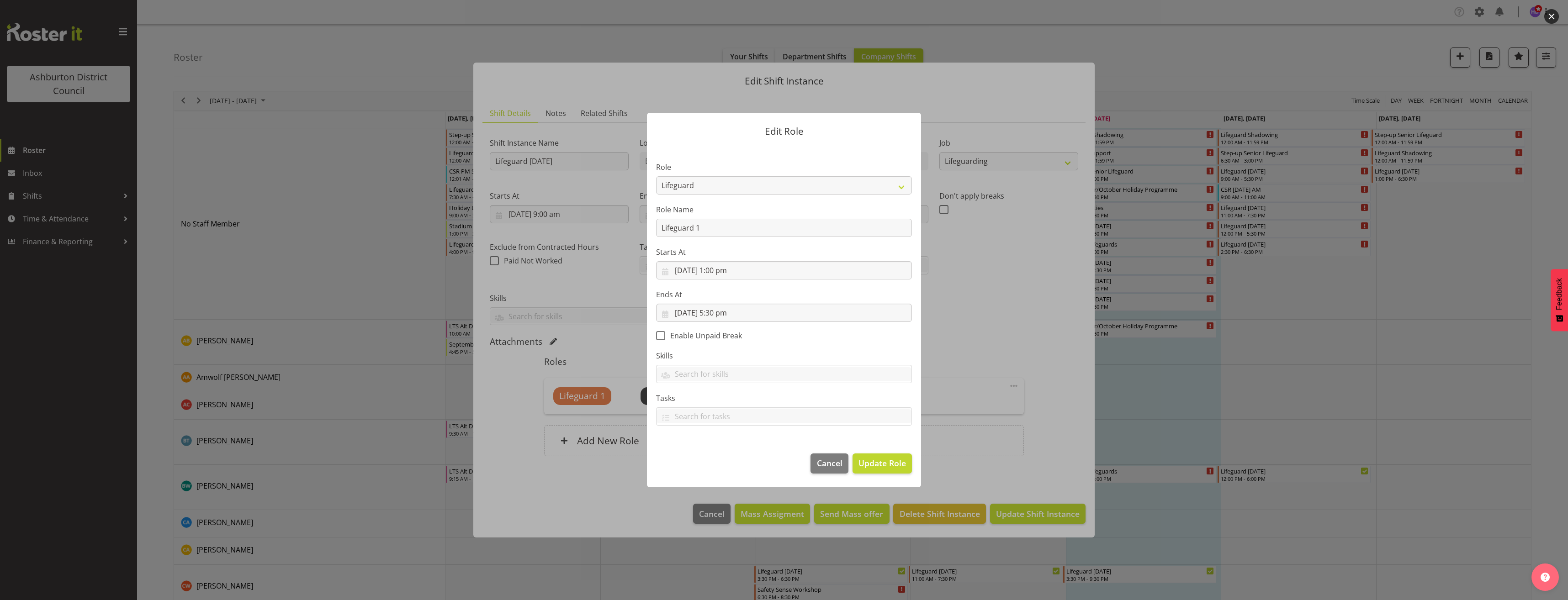
click at [681, 336] on span "Enable Unpaid Break" at bounding box center [704, 335] width 77 height 9
click at [662, 336] on input "Enable Unpaid Break" at bounding box center [659, 336] width 6 height 6
checkbox input "true"
click at [879, 461] on span "Update Role" at bounding box center [882, 463] width 47 height 12
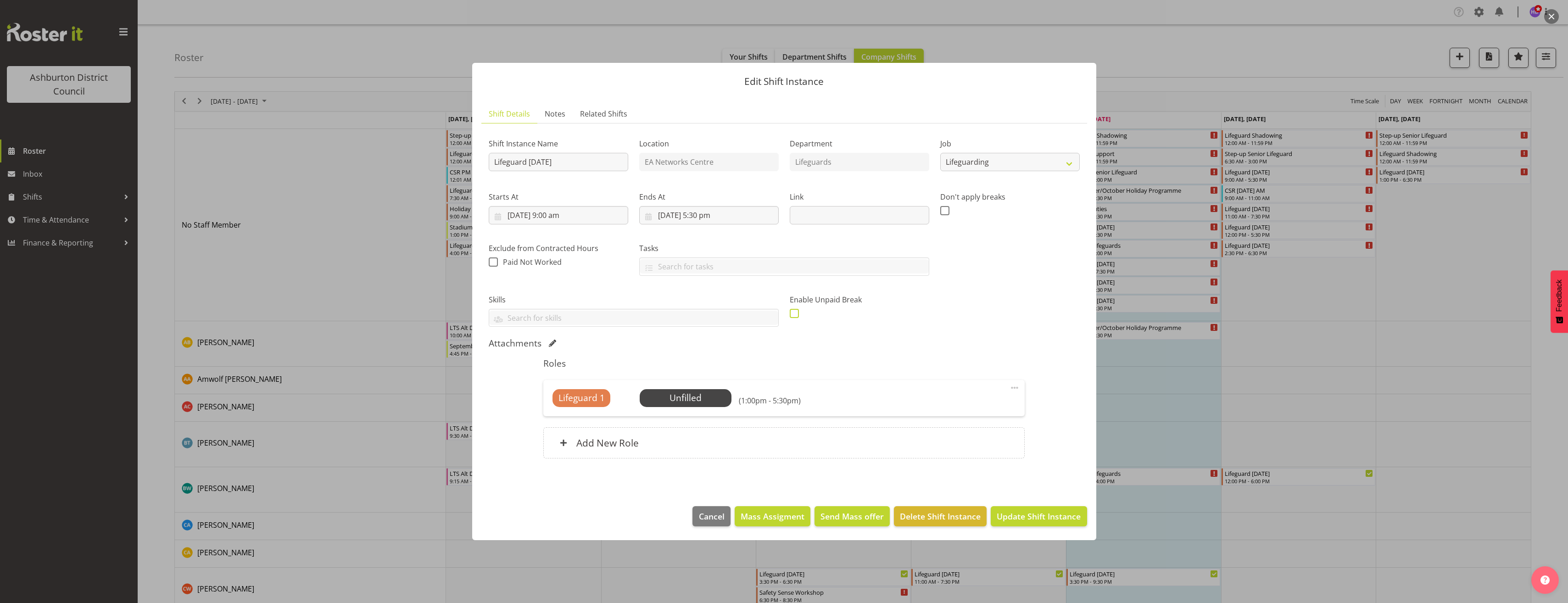
click at [794, 314] on span at bounding box center [794, 313] width 9 height 9
click at [794, 314] on input "checkbox" at bounding box center [793, 313] width 6 height 6
checkbox input "true"
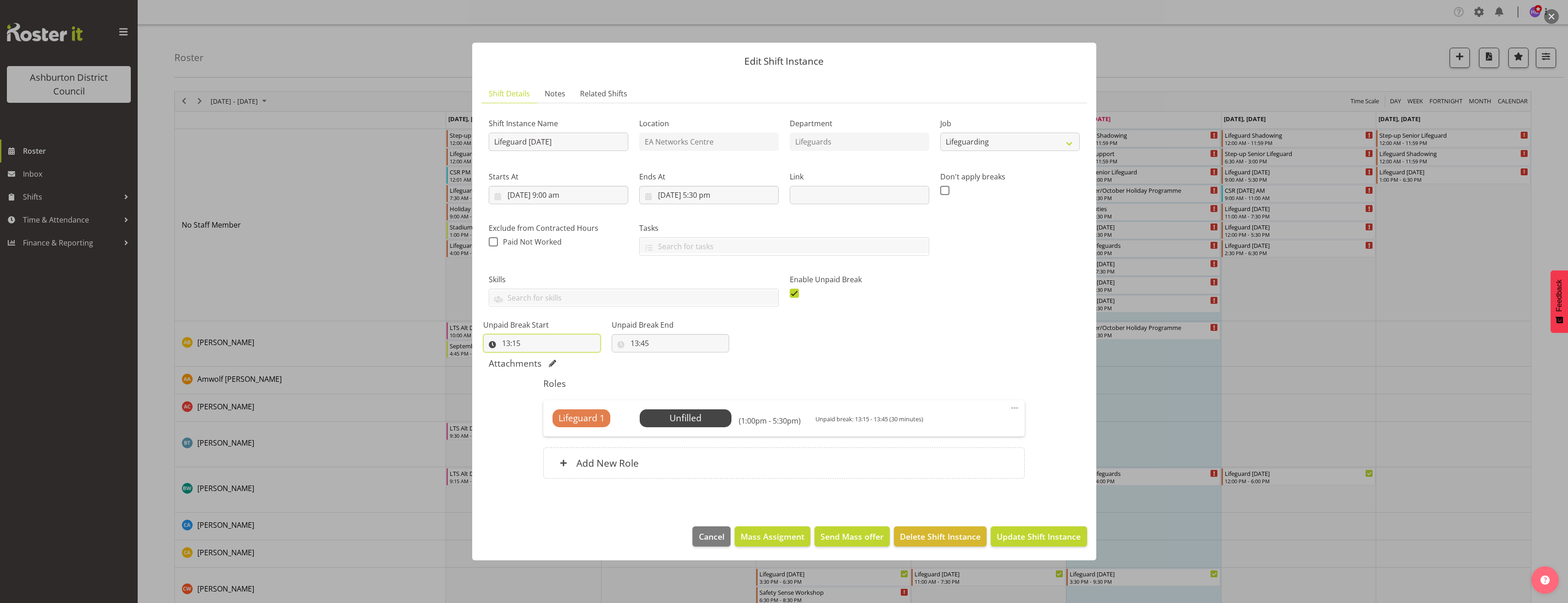
click at [513, 341] on input "13:15" at bounding box center [542, 343] width 117 height 18
click at [547, 370] on select "00 01 02 03 04 05 06 07 08 09 10 11 12 13 14 15 16 17 18 19 20 21 22 23" at bounding box center [546, 367] width 21 height 18
select select "15"
type input "15:15"
click at [633, 342] on input "13:45" at bounding box center [671, 343] width 117 height 18
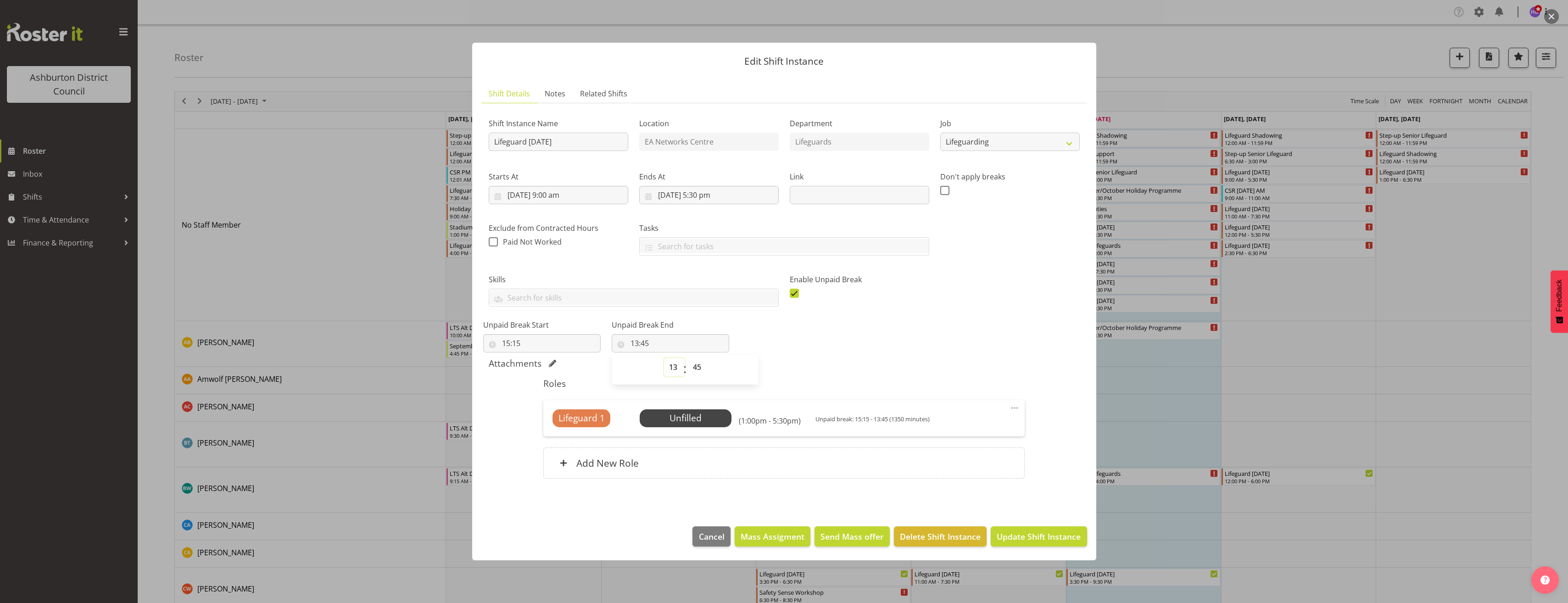
click at [664, 368] on select "00 01 02 03 04 05 06 07 08 09 10 11 12 13 14 15 16 17 18 19 20 21 22 23" at bounding box center [674, 367] width 21 height 18
select select "15"
type input "15:45"
click at [972, 361] on div "Attachments" at bounding box center [784, 363] width 591 height 11
click at [715, 420] on span "Select Employee" at bounding box center [686, 418] width 68 height 13
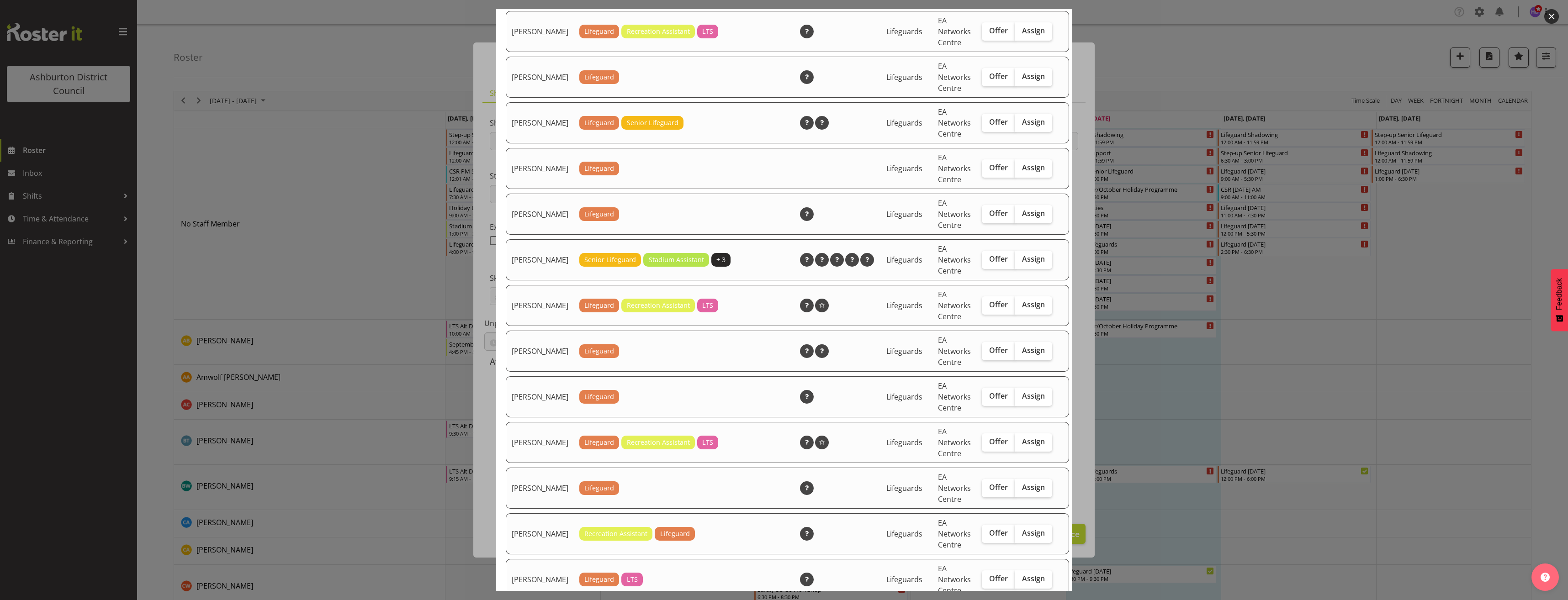
scroll to position [91, 0]
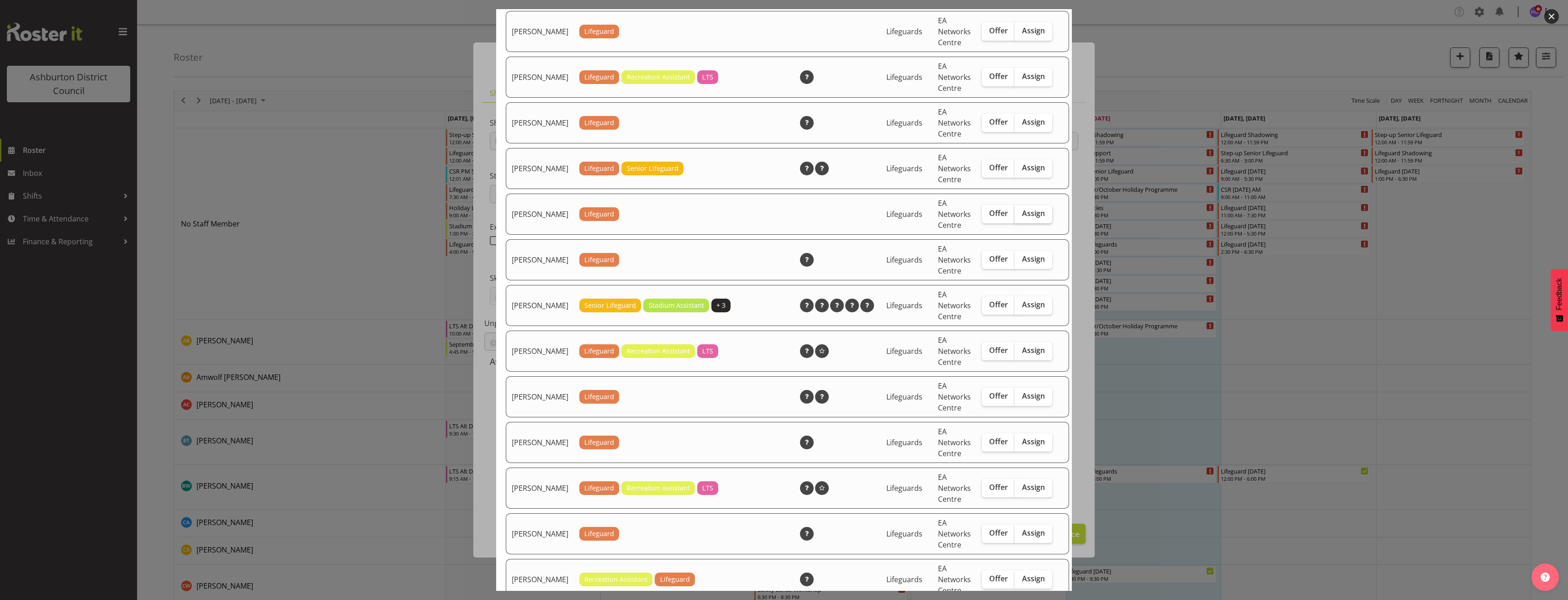
click at [1031, 223] on label "Assign" at bounding box center [1034, 214] width 38 height 18
click at [1021, 217] on input "Assign" at bounding box center [1018, 214] width 6 height 6
checkbox input "true"
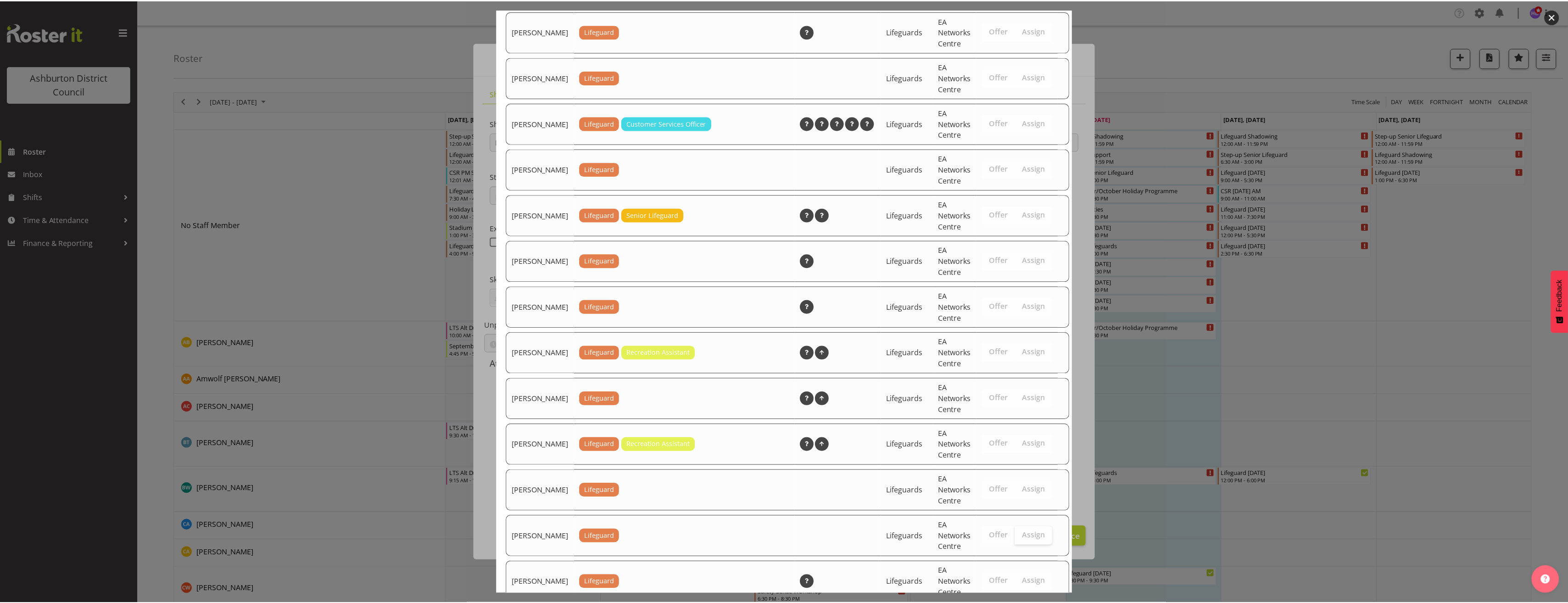
scroll to position [1317, 0]
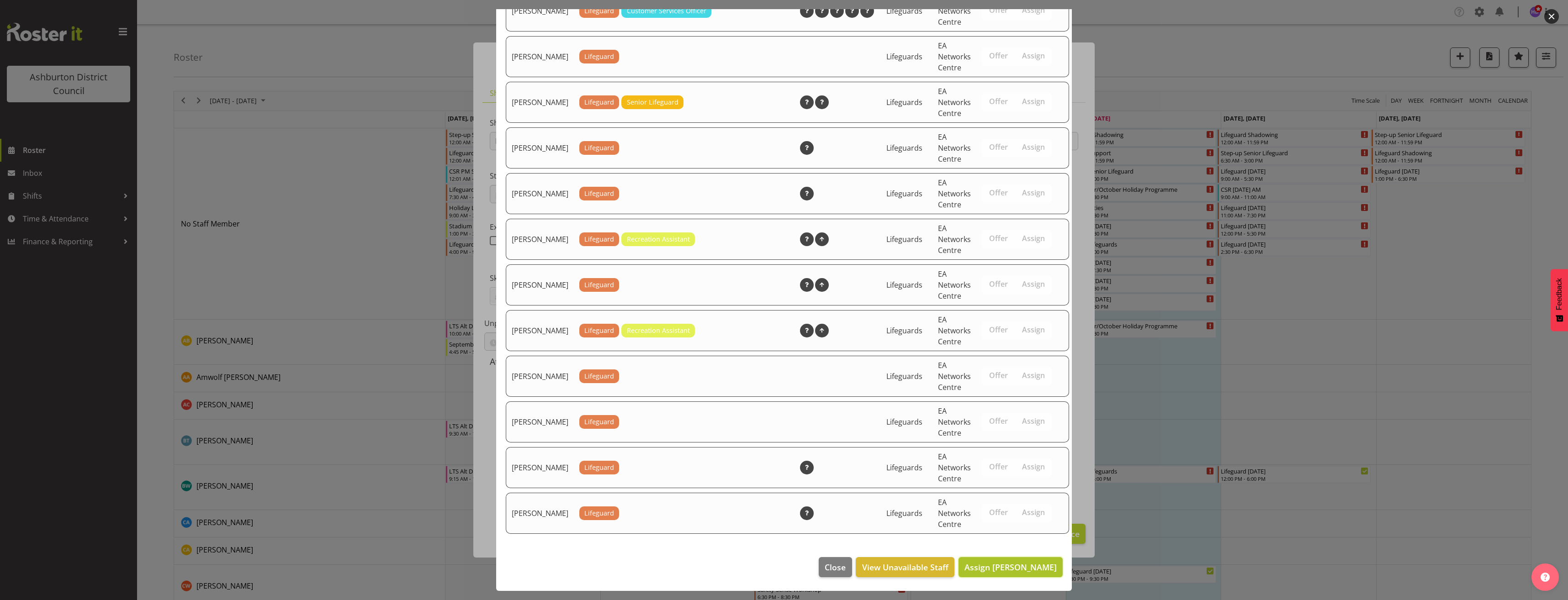
click at [1033, 568] on span "Assign [PERSON_NAME]" at bounding box center [1010, 567] width 93 height 11
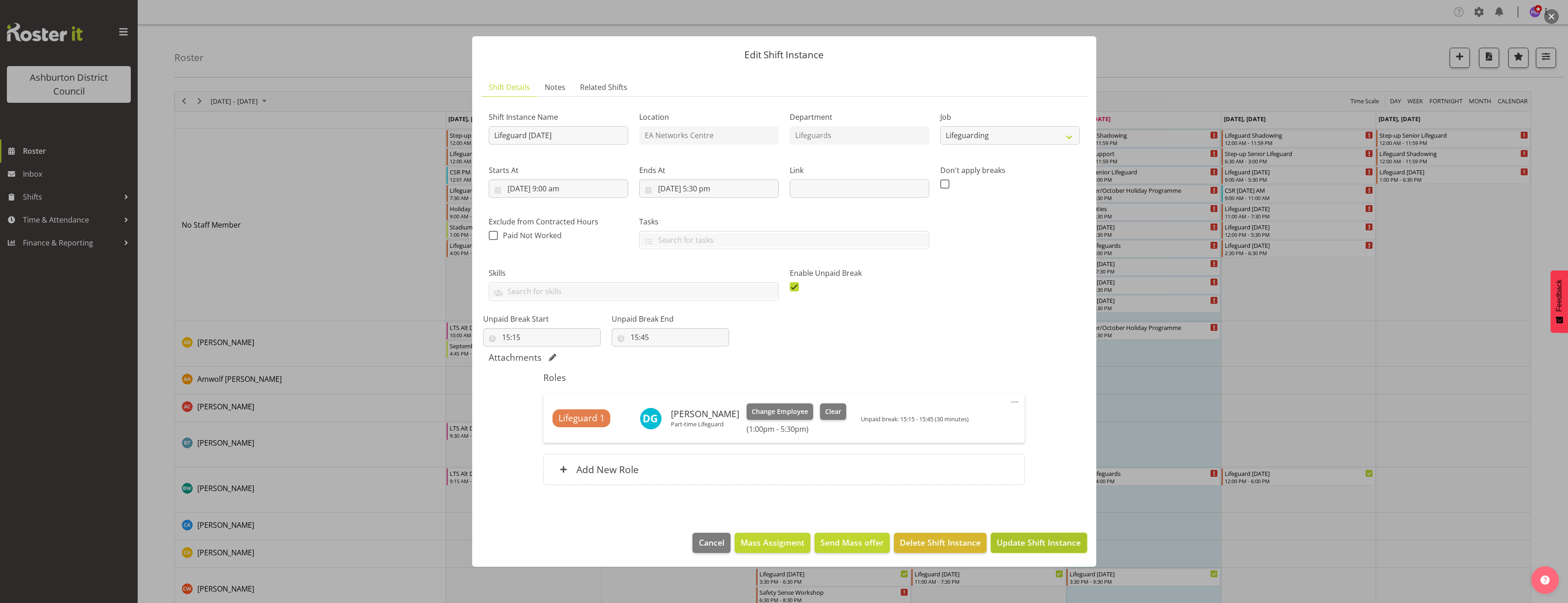
click at [1048, 544] on span "Update Shift Instance" at bounding box center [1038, 542] width 84 height 12
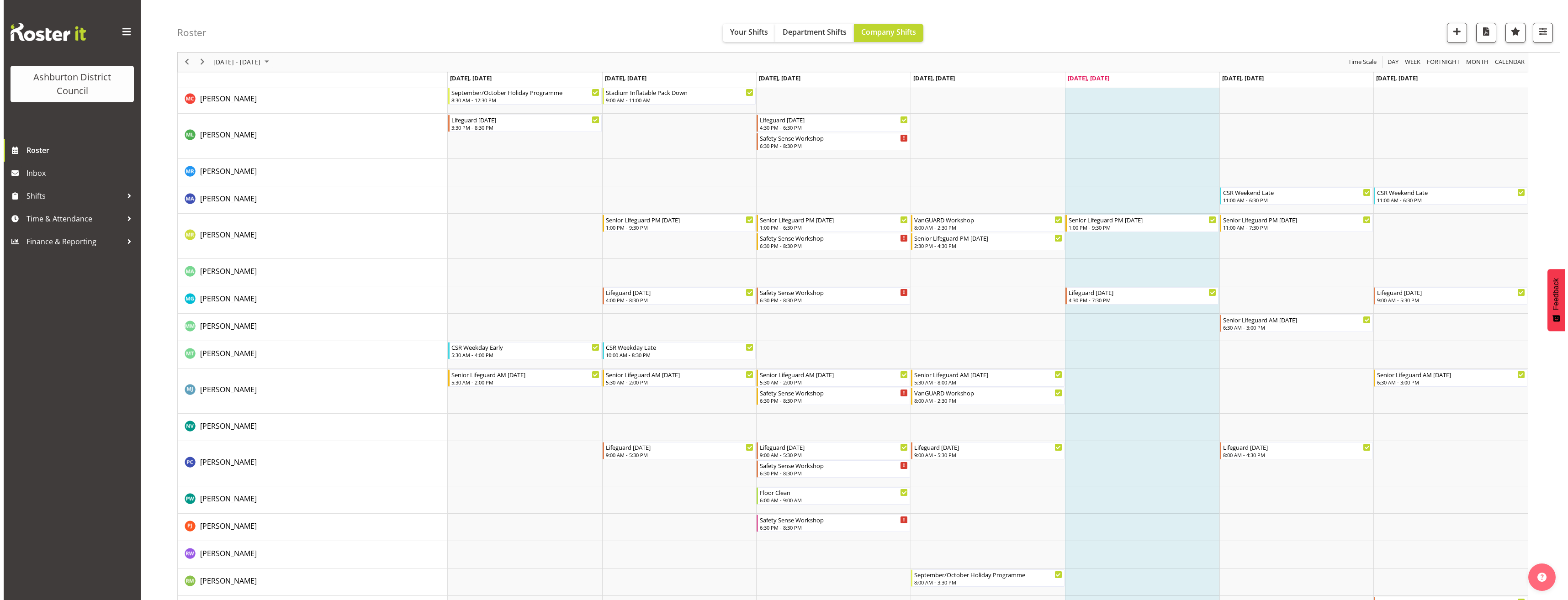
scroll to position [1735, 0]
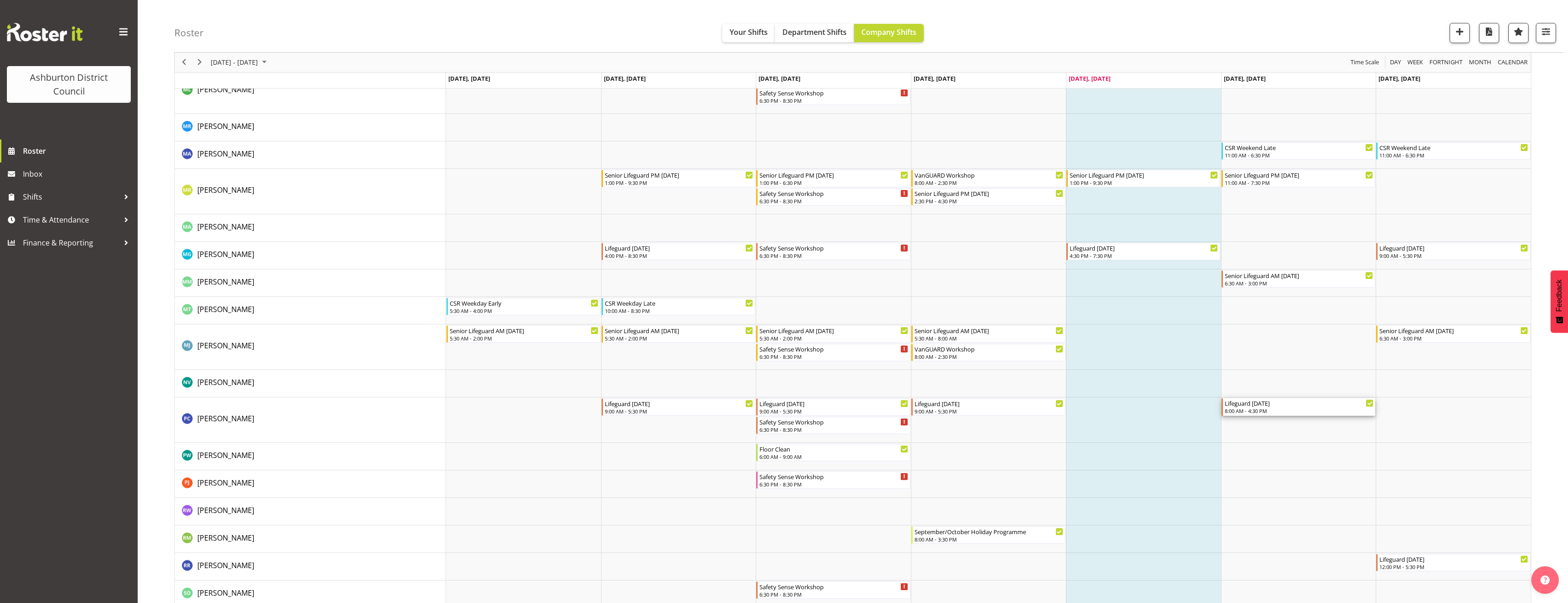
click at [1305, 407] on div "Lifeguard [DATE]" at bounding box center [1299, 403] width 149 height 9
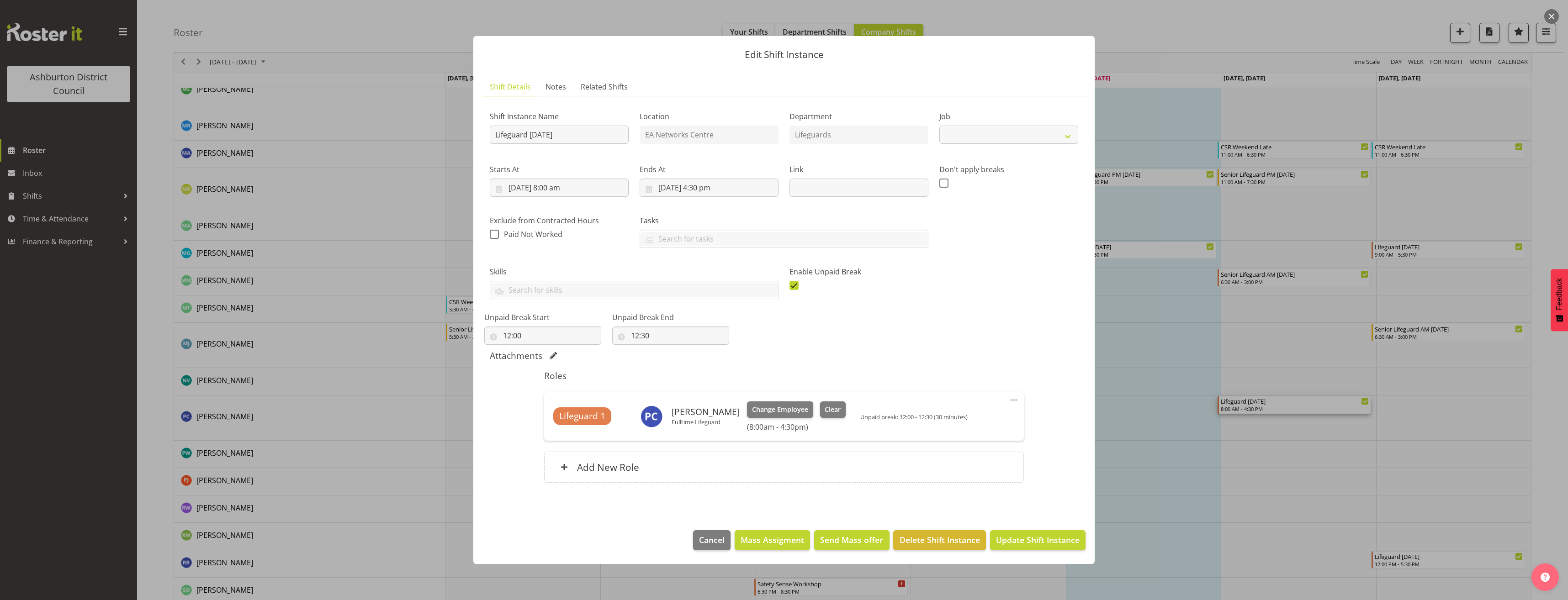
select select "38"
click at [841, 411] on span "Clear" at bounding box center [833, 410] width 16 height 10
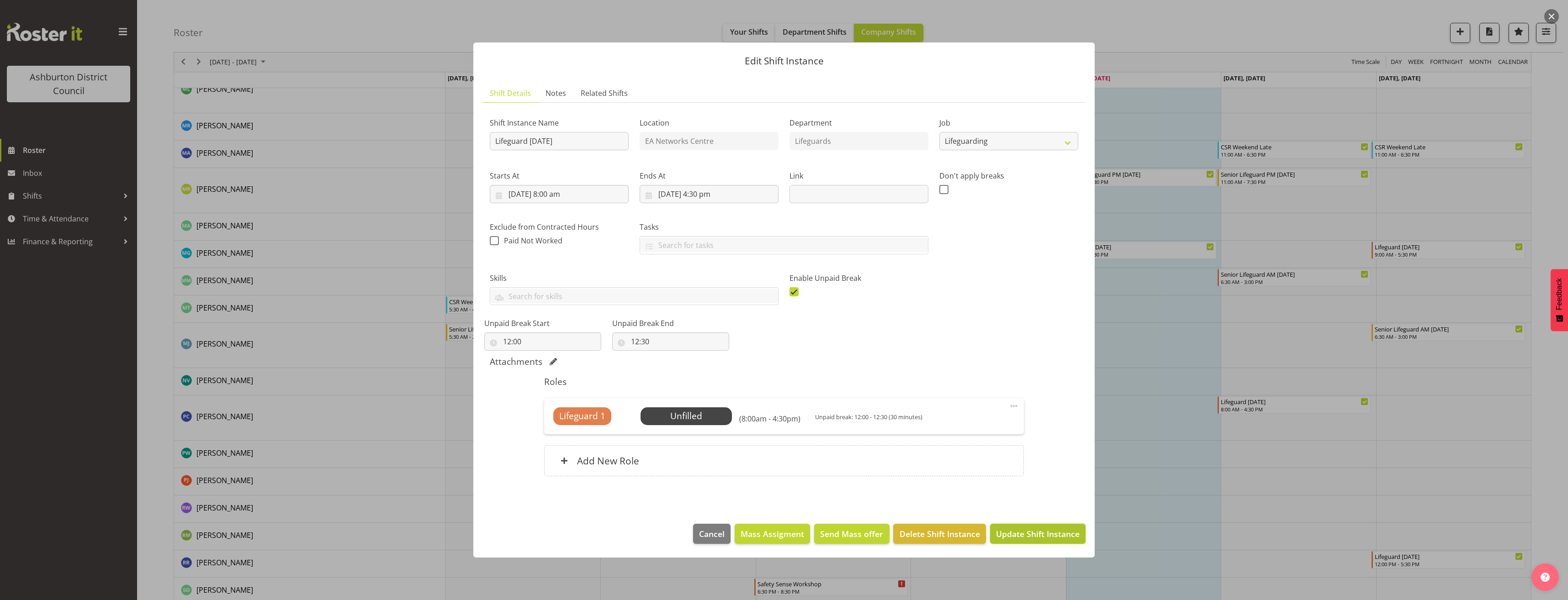
click at [1060, 539] on span "Update Shift Instance" at bounding box center [1037, 534] width 83 height 12
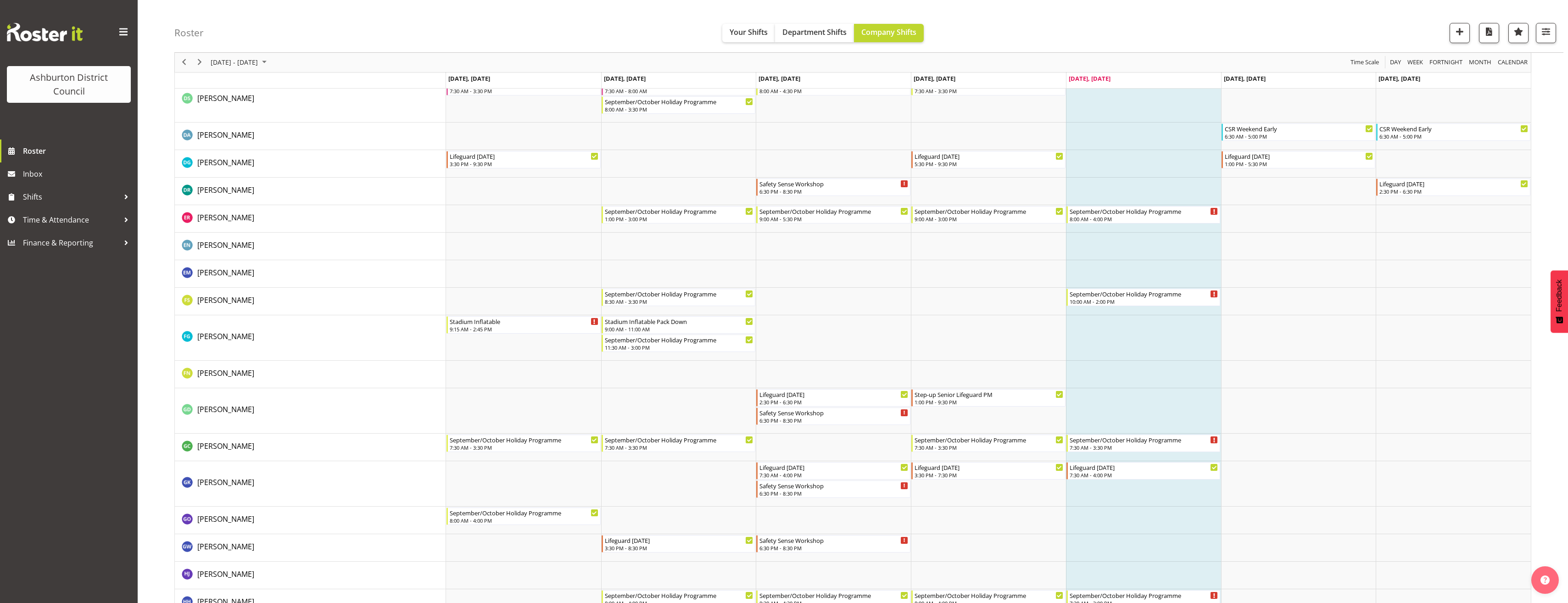
scroll to position [443, 0]
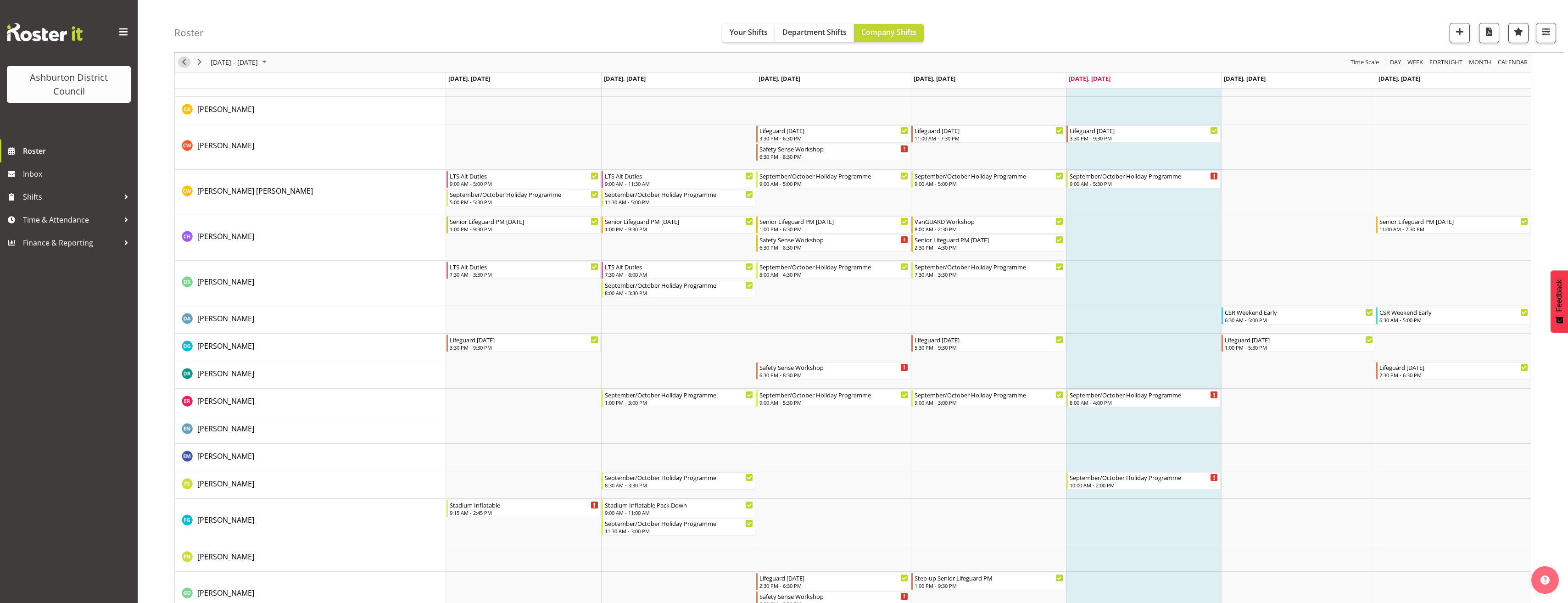
click at [186, 63] on span "Previous" at bounding box center [184, 62] width 11 height 12
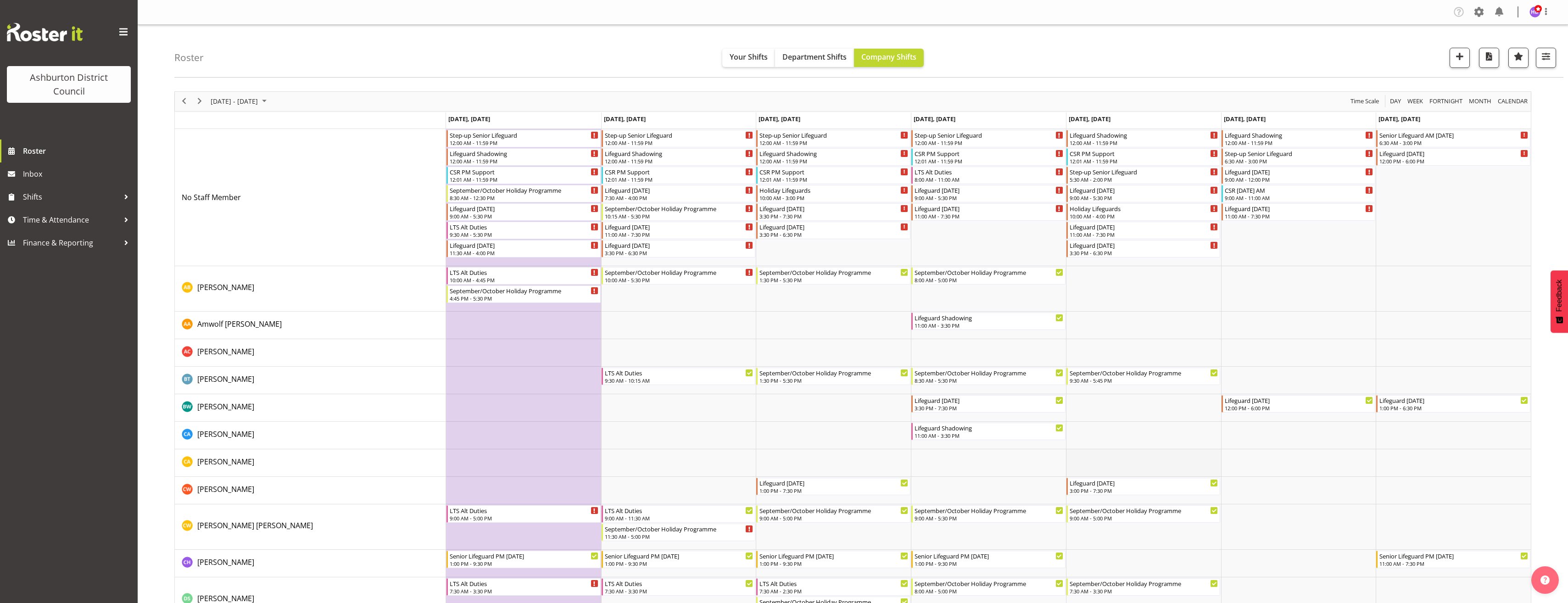
scroll to position [321, 0]
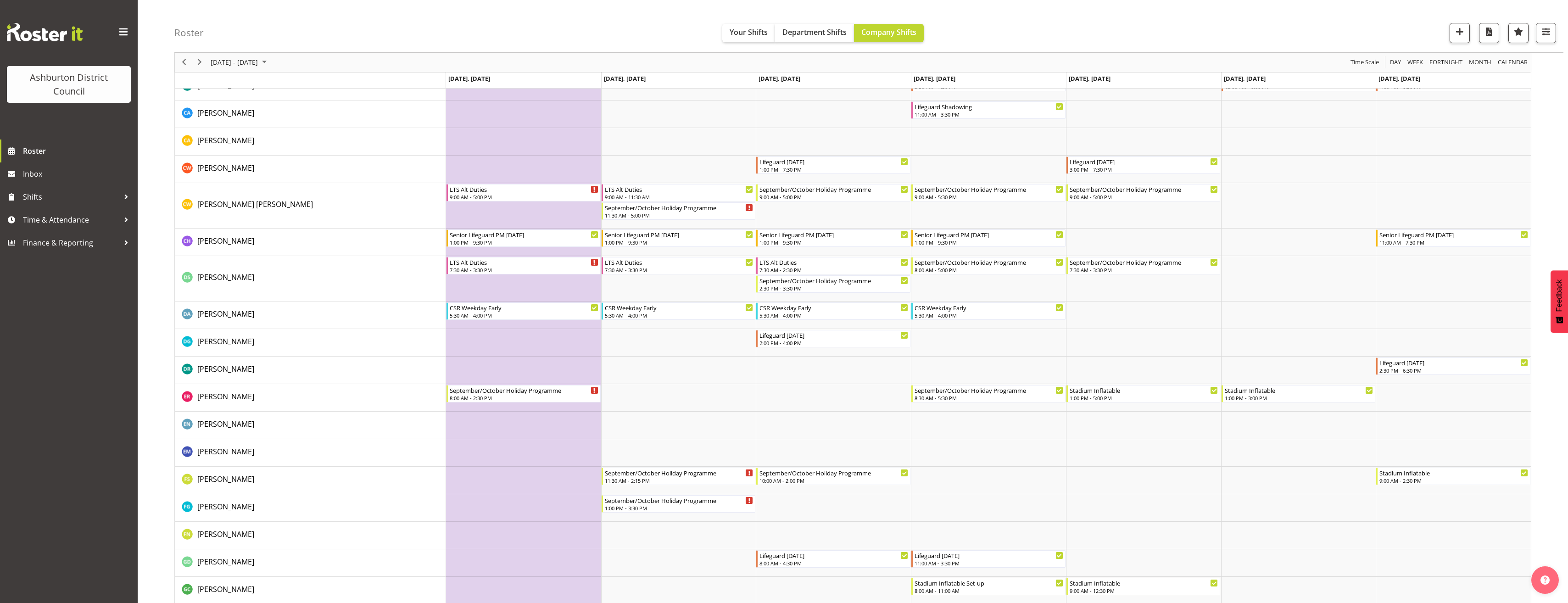
click at [246, 56] on div "[DATE] - [DATE]" at bounding box center [240, 62] width 65 height 20
click at [290, 196] on button "[DATE]" at bounding box center [300, 198] width 31 height 13
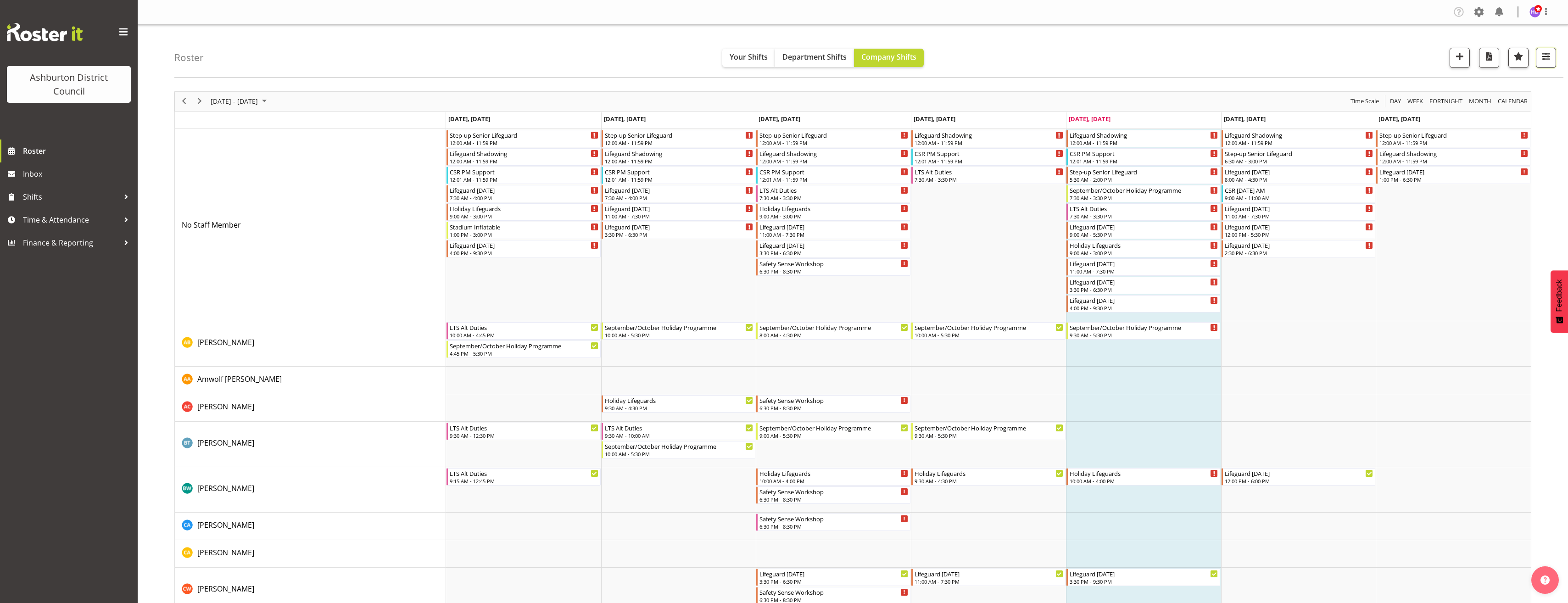
click at [1544, 62] on span "button" at bounding box center [1546, 57] width 12 height 12
click at [1490, 220] on select "Staff Role Shift - Horizontal Shift - Vertical Staff - Location" at bounding box center [1487, 226] width 122 height 18
click at [1427, 216] on select "Staff Role Shift - Horizontal Shift - Vertical Staff - Location" at bounding box center [1487, 226] width 122 height 18
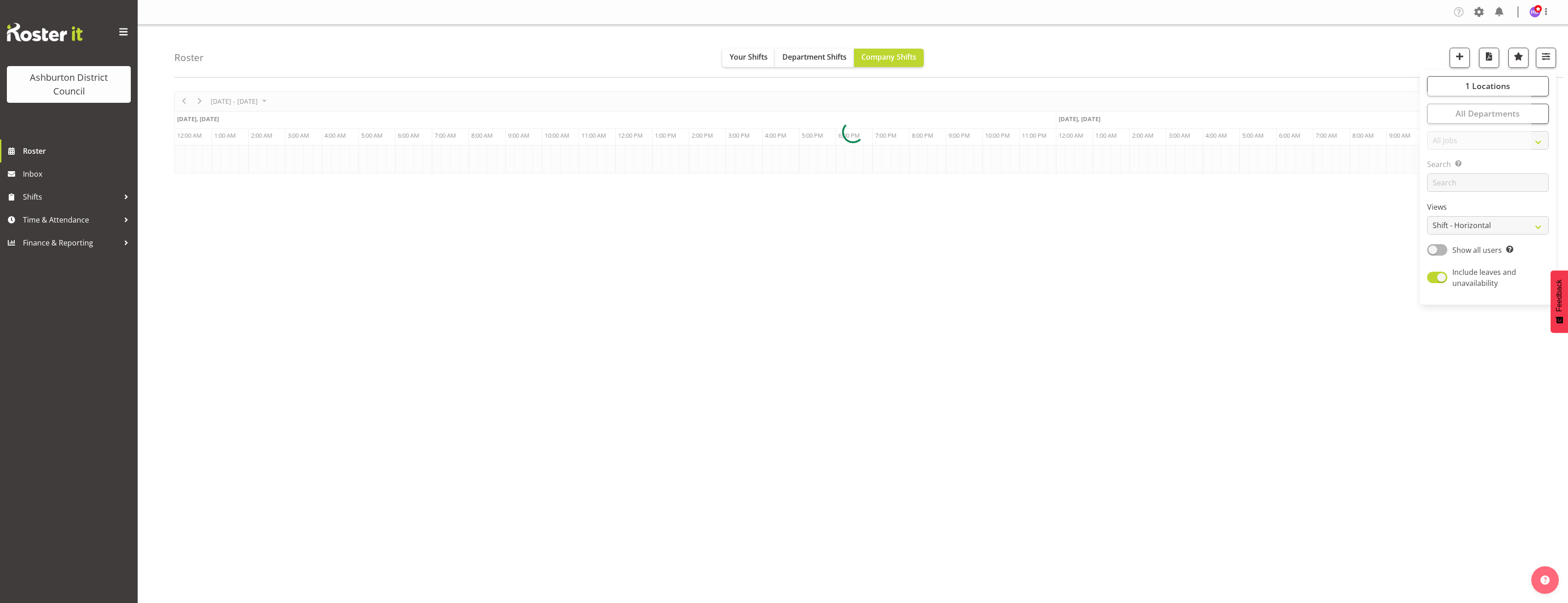
click at [537, 64] on div "Roster Your Shifts Department Shifts Company Shifts 1 Locations [GEOGRAPHIC_DAT…" at bounding box center [869, 51] width 1389 height 53
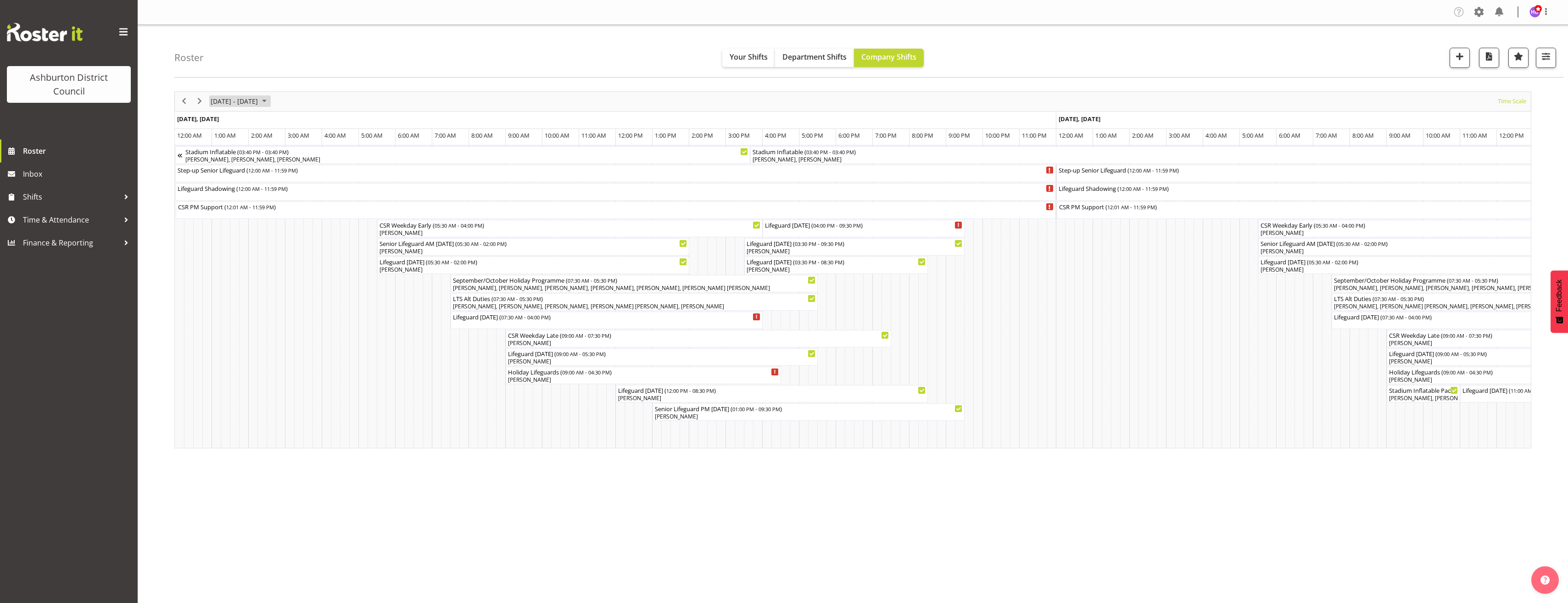
click at [225, 106] on span "[DATE] - [DATE]" at bounding box center [234, 101] width 49 height 12
click at [278, 155] on span "3" at bounding box center [279, 156] width 14 height 14
click at [1546, 59] on span "button" at bounding box center [1546, 57] width 12 height 12
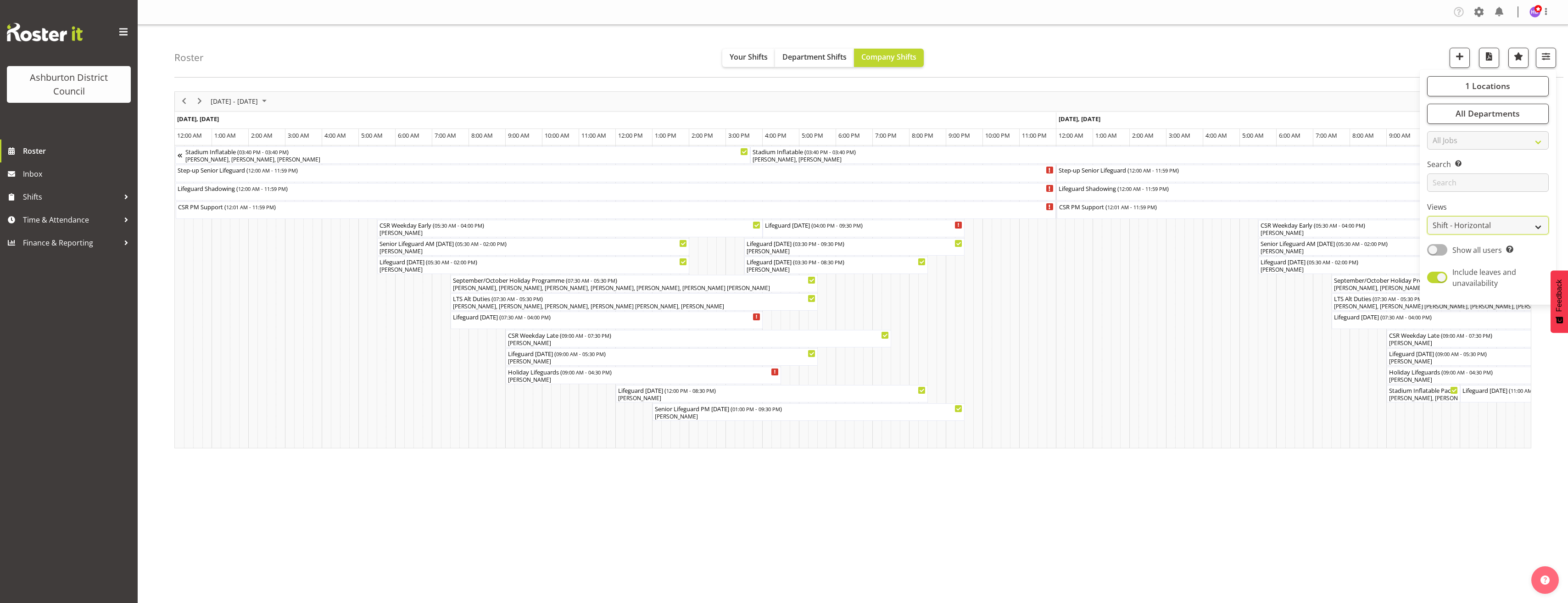
click at [1491, 226] on select "Staff Role Shift - Horizontal Shift - Vertical Staff - Location" at bounding box center [1487, 226] width 122 height 18
select select "shift"
click at [1427, 216] on select "Staff Role Shift - Horizontal Shift - Vertical Staff - Location" at bounding box center [1487, 226] width 122 height 18
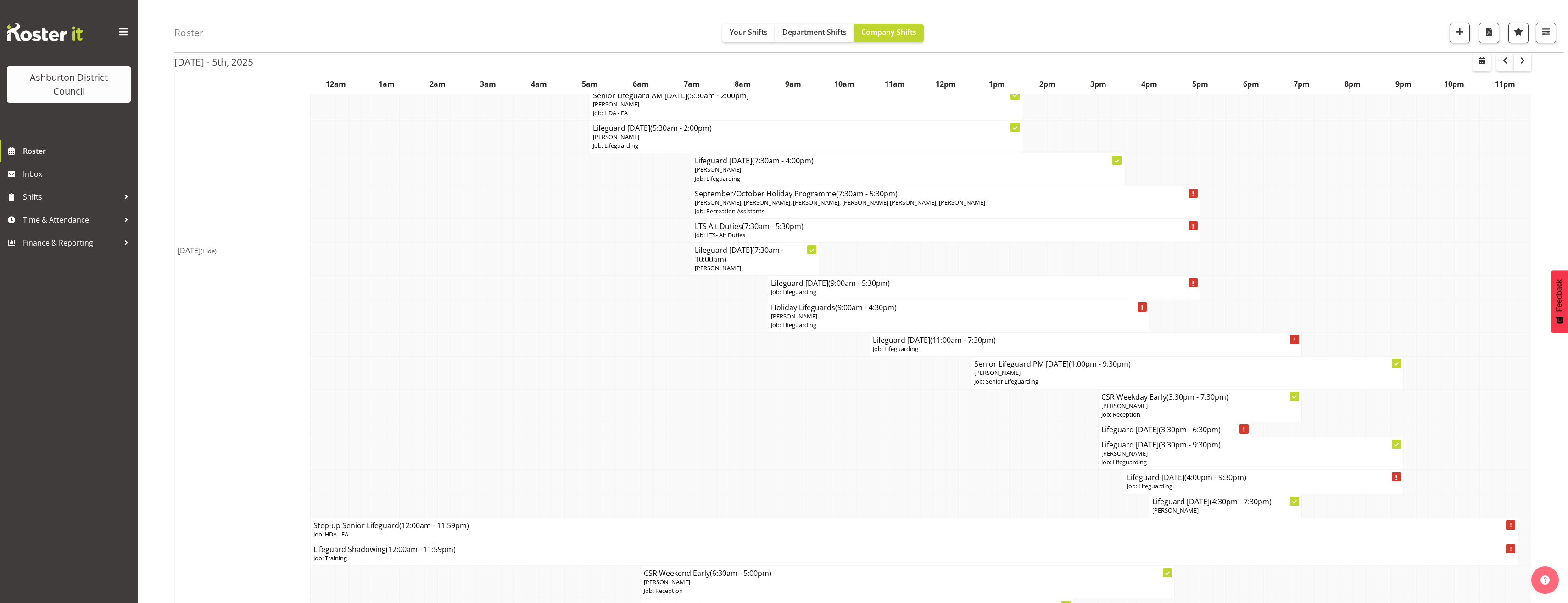
scroll to position [275, 0]
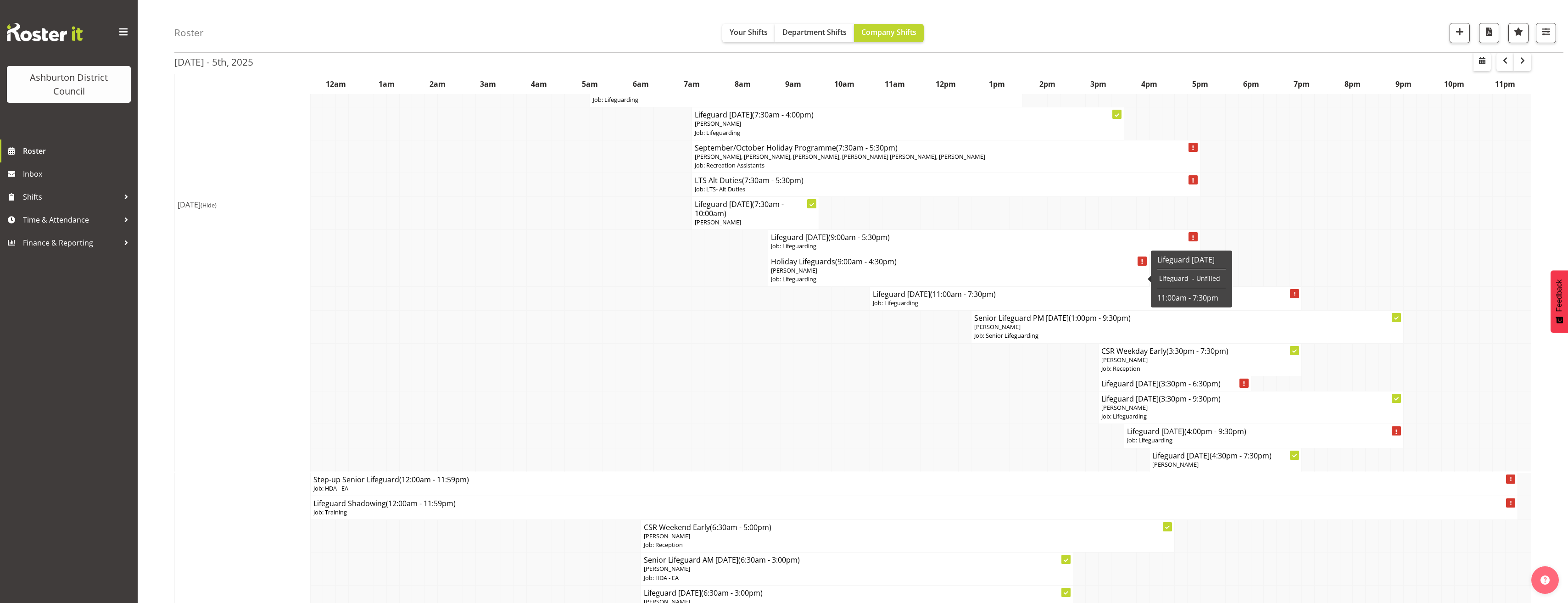
click at [912, 268] on p "[PERSON_NAME]" at bounding box center [959, 270] width 375 height 9
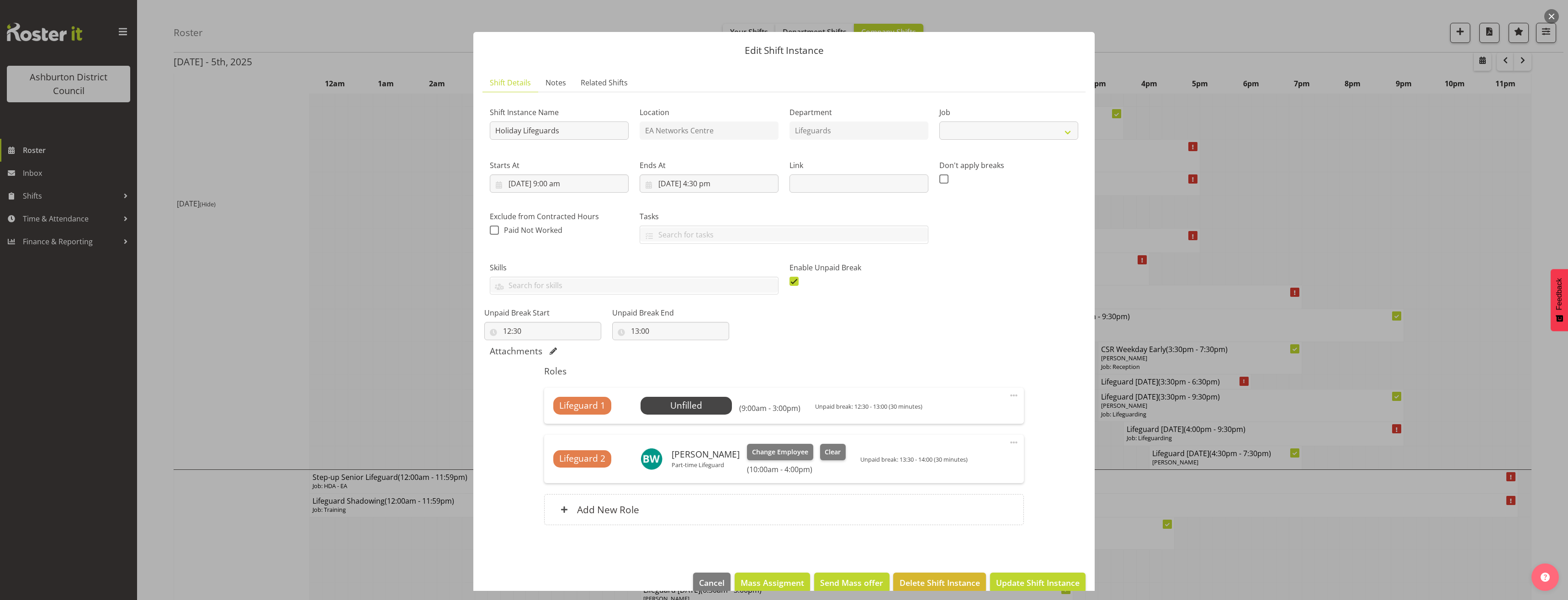
select select "38"
click at [1158, 246] on div at bounding box center [784, 300] width 1568 height 600
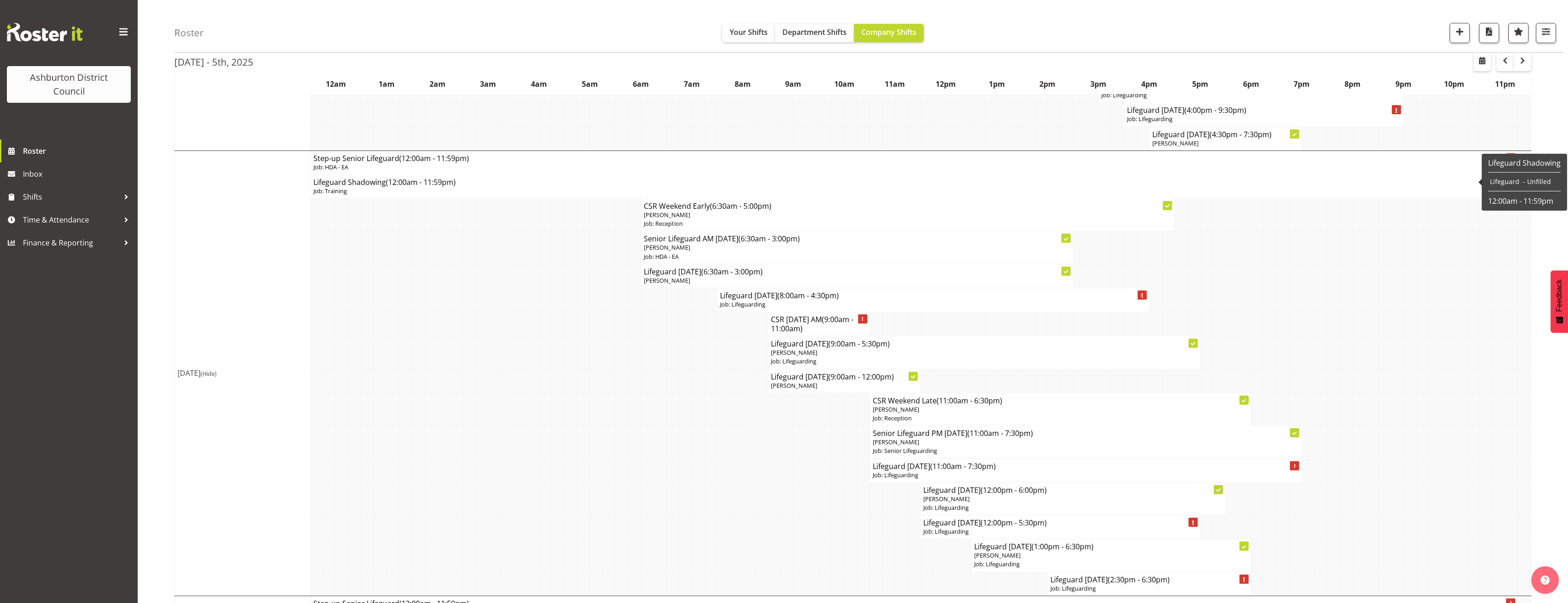
scroll to position [643, 0]
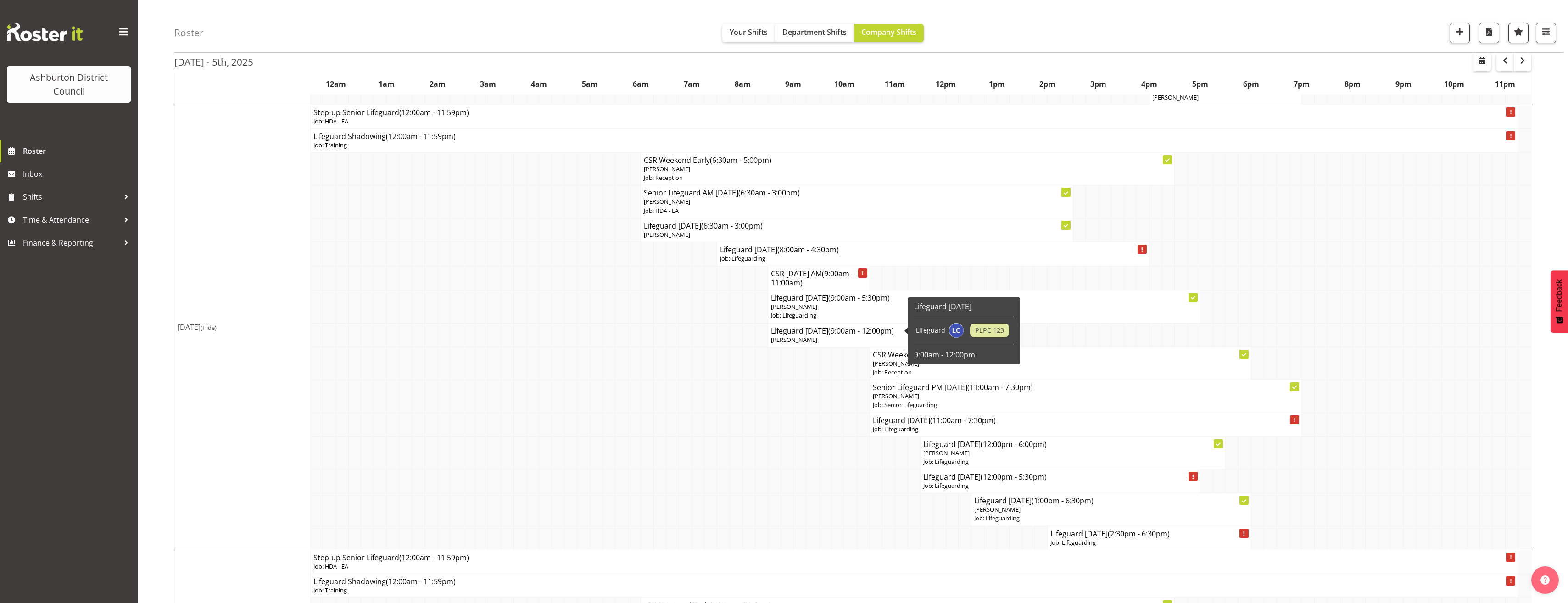
click at [782, 417] on td at bounding box center [787, 424] width 13 height 24
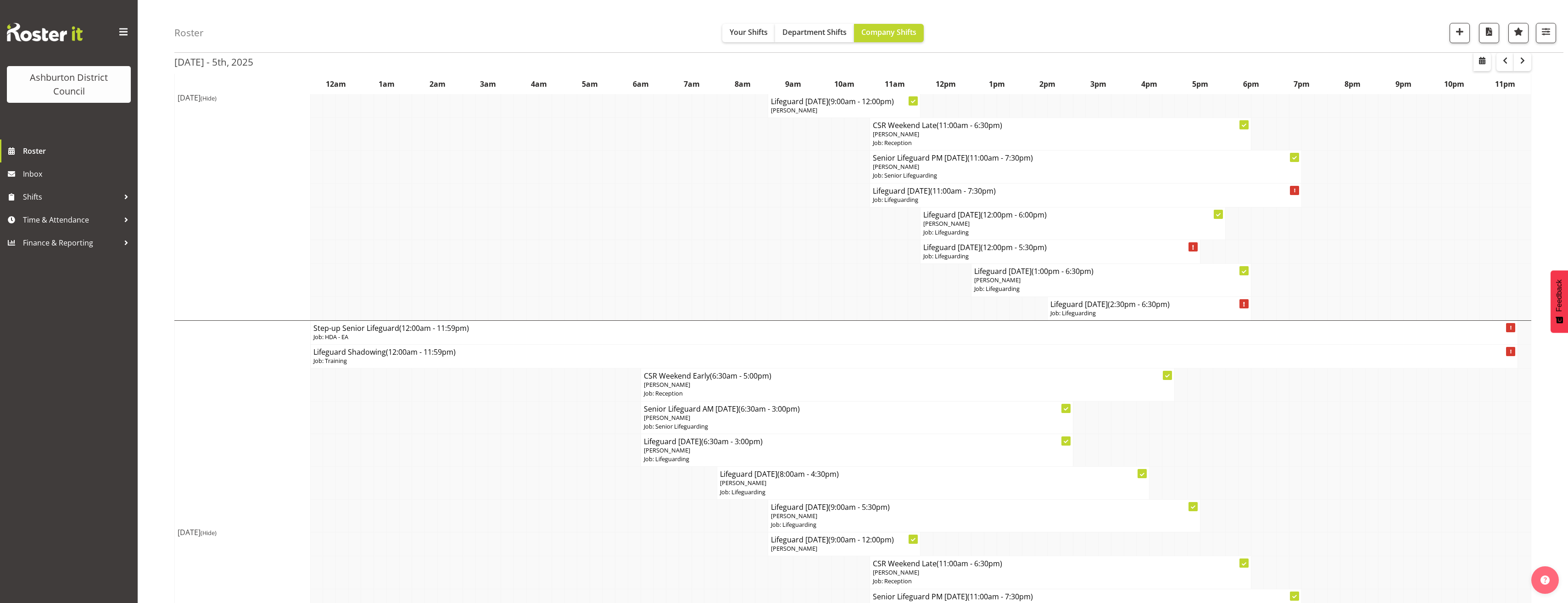
scroll to position [689, 0]
